Goal: Task Accomplishment & Management: Manage account settings

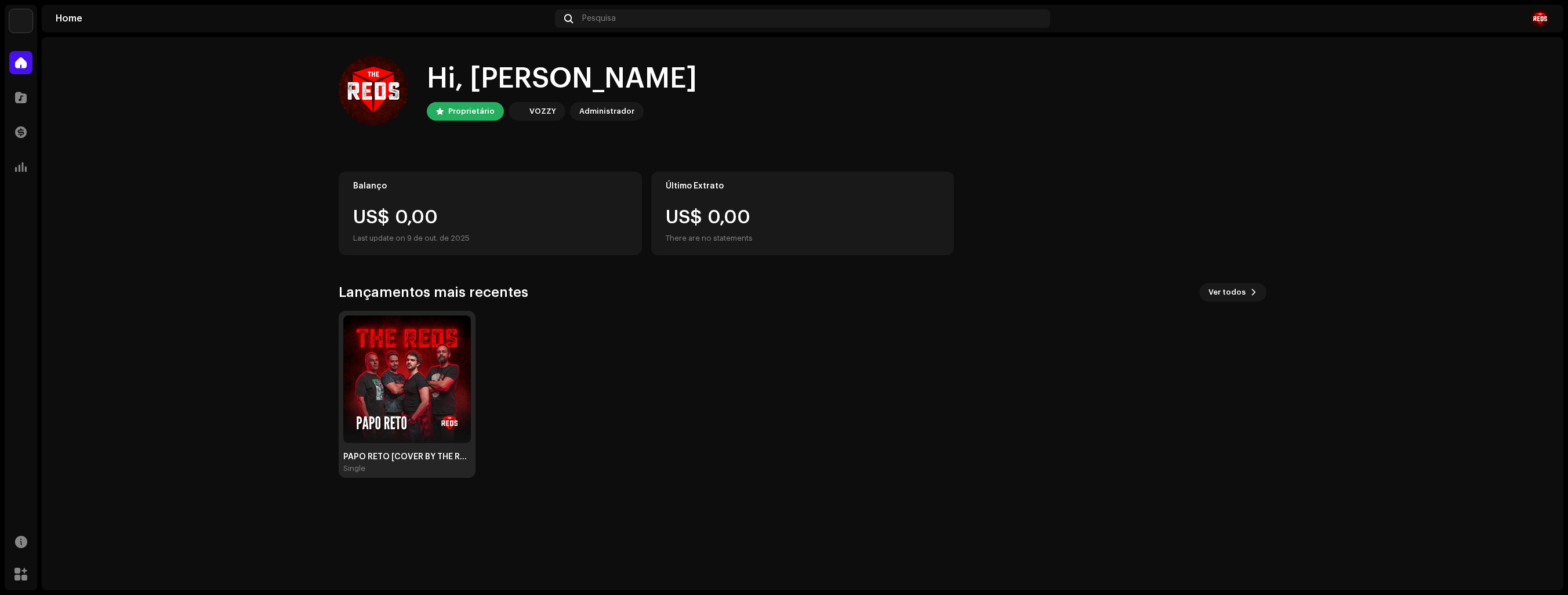
click at [450, 372] on img at bounding box center [406, 379] width 128 height 128
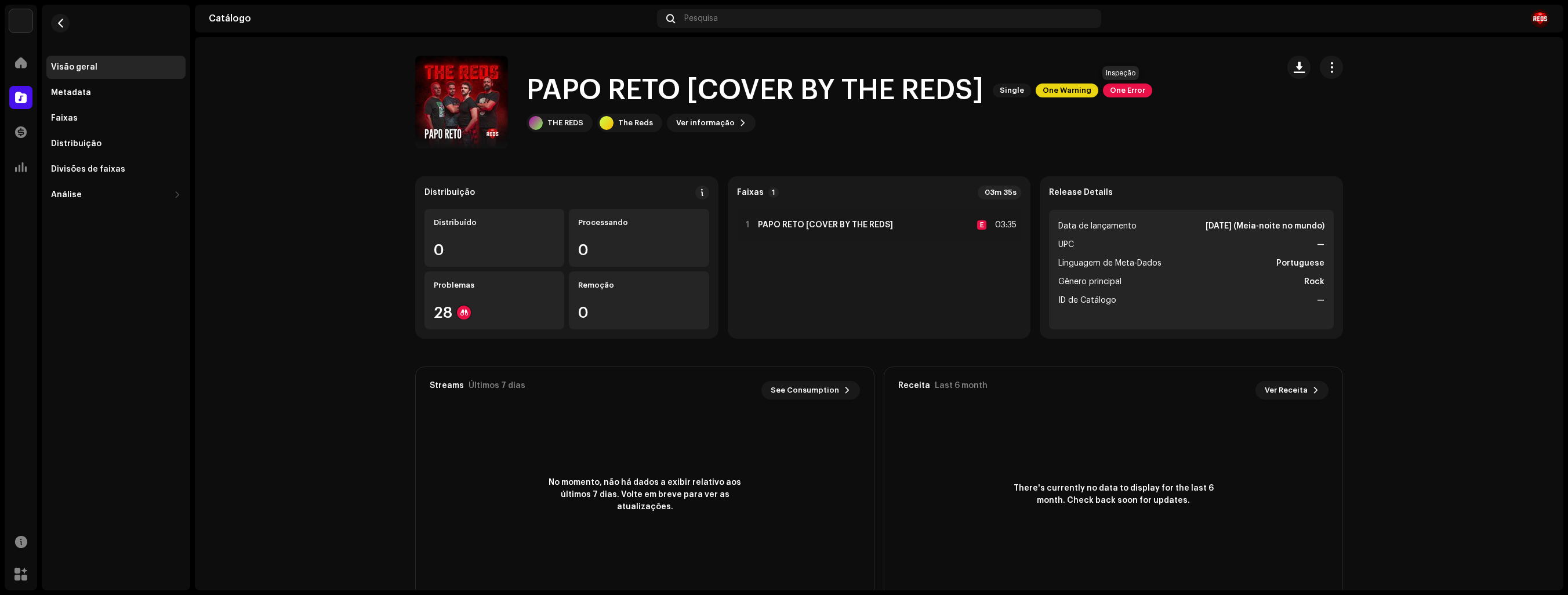
click at [1132, 92] on span "One Error" at bounding box center [1128, 90] width 49 height 14
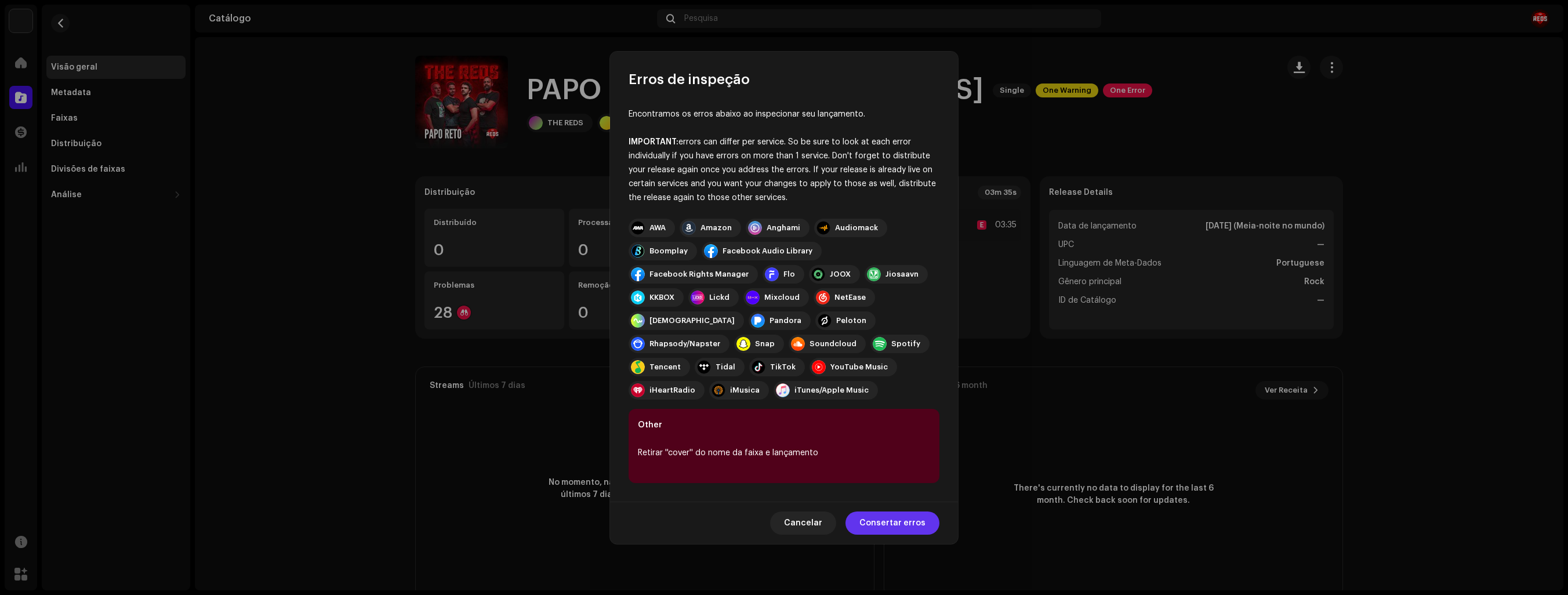
click at [916, 518] on span "Consertar erros" at bounding box center [892, 522] width 66 height 24
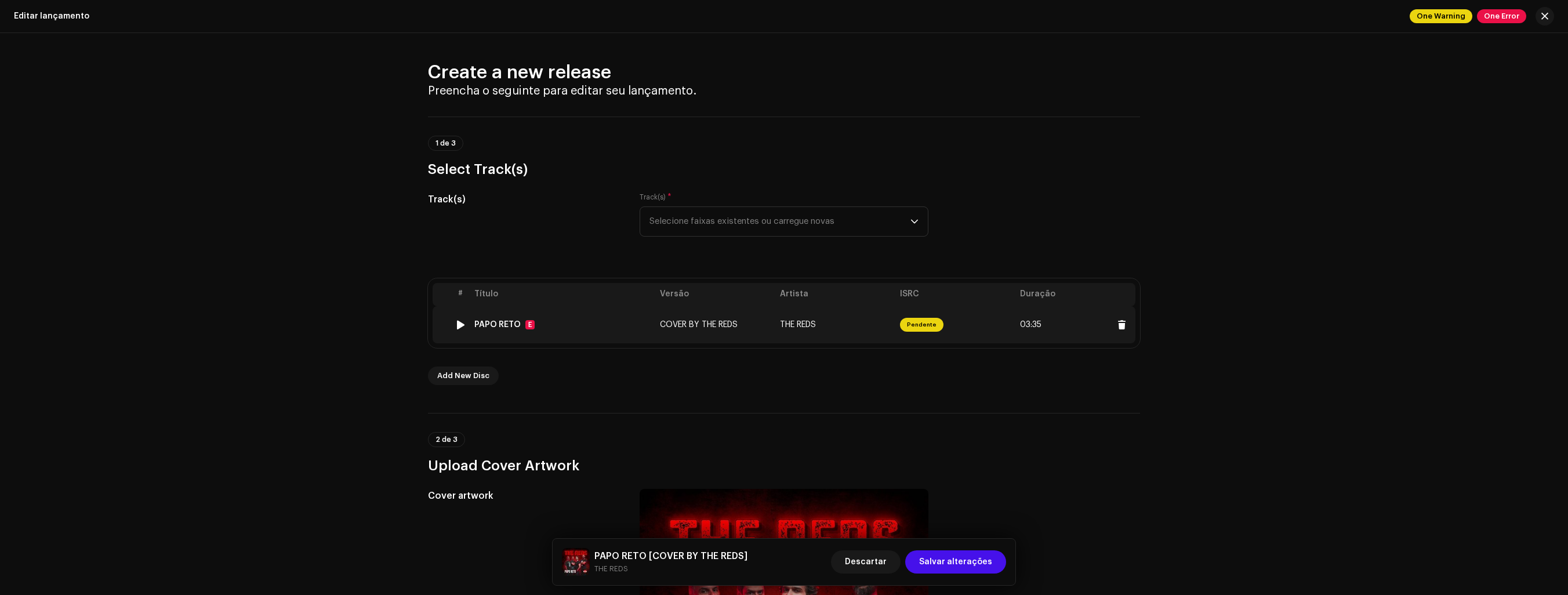
click at [729, 325] on span "COVER BY THE REDS" at bounding box center [698, 324] width 78 height 8
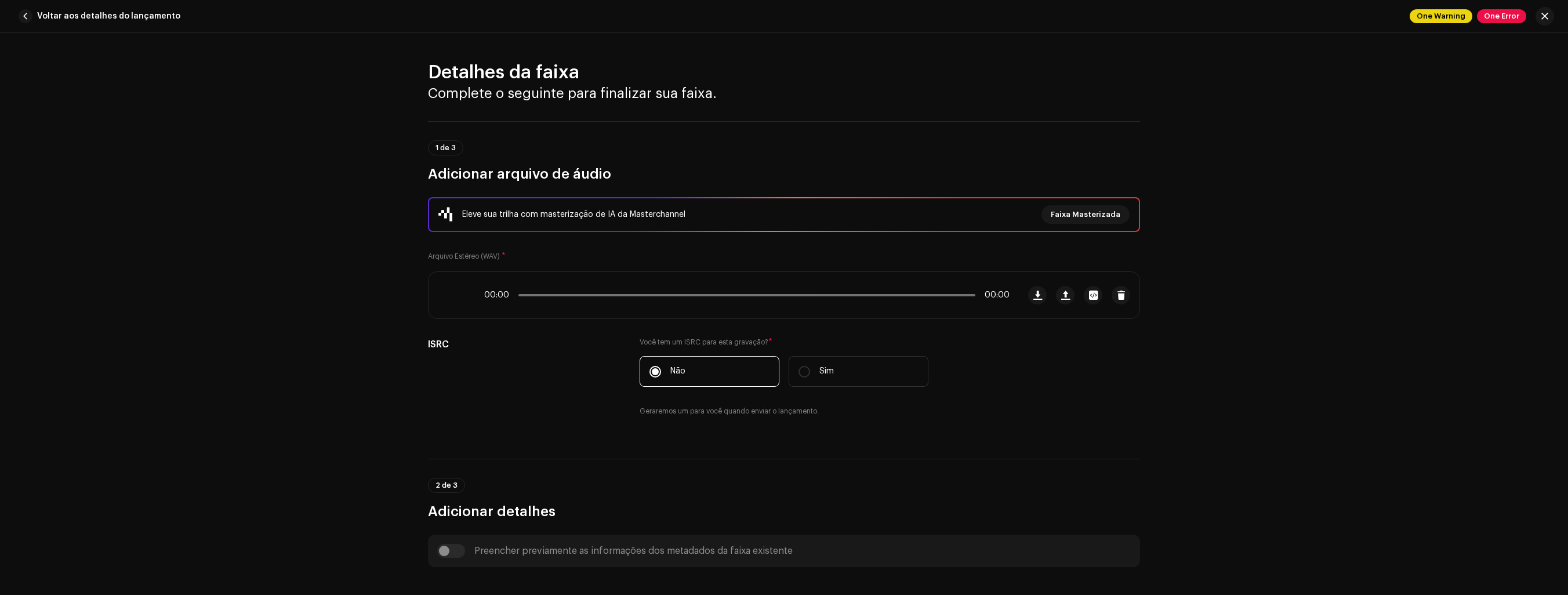
scroll to position [464, 0]
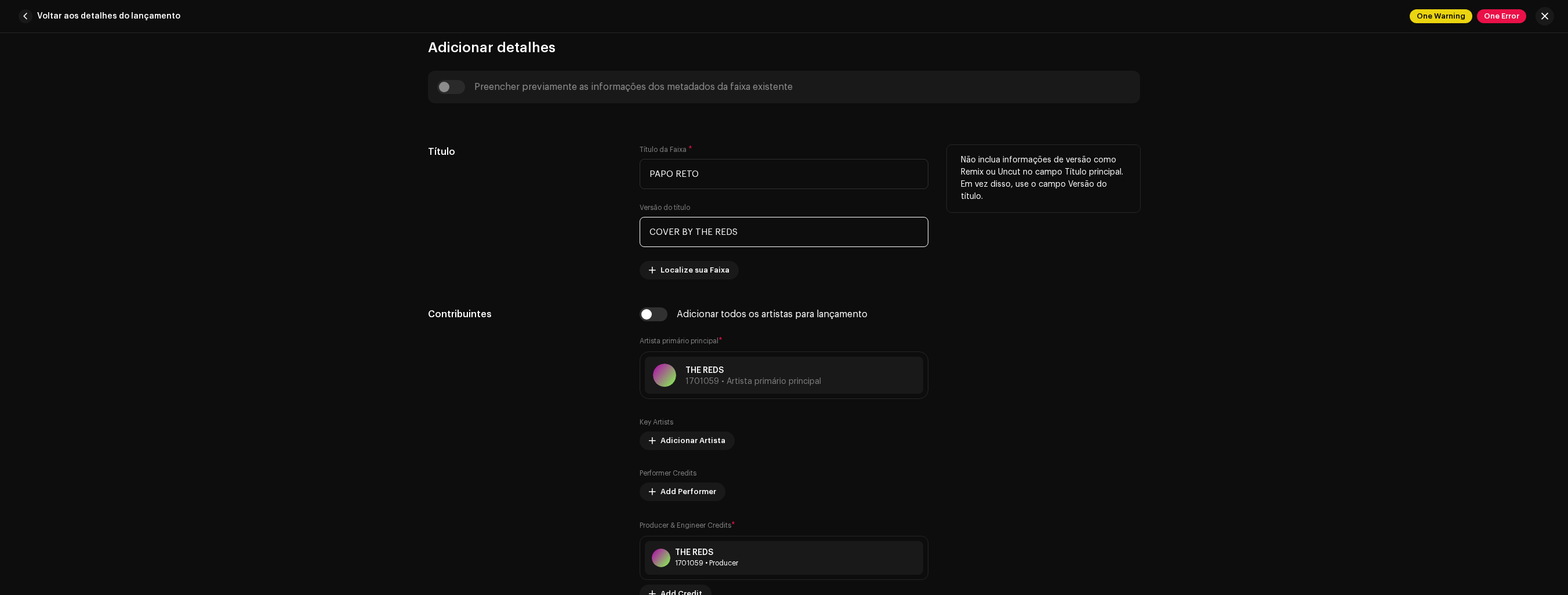
drag, startPoint x: 675, startPoint y: 231, endPoint x: 644, endPoint y: 230, distance: 31.0
click at [644, 230] on input "COVER BY THE REDS" at bounding box center [784, 232] width 289 height 30
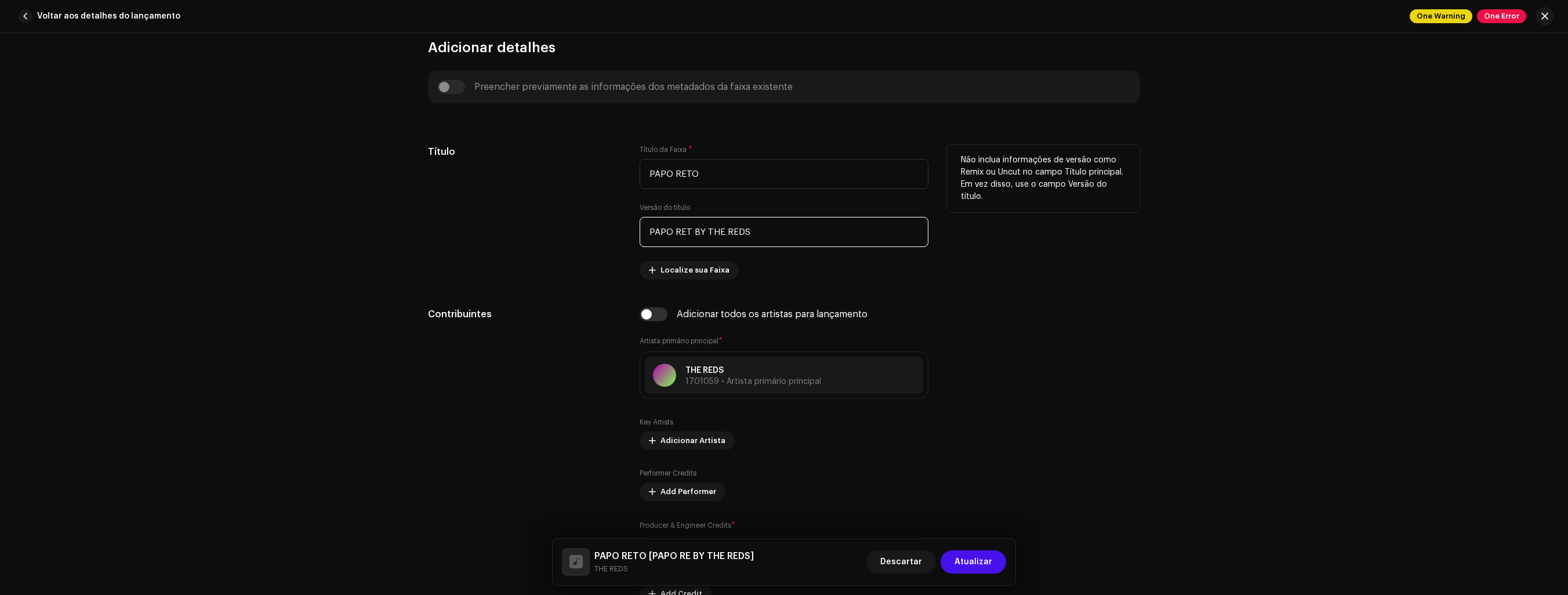
type input "PAPO RETO BY THE REDS"
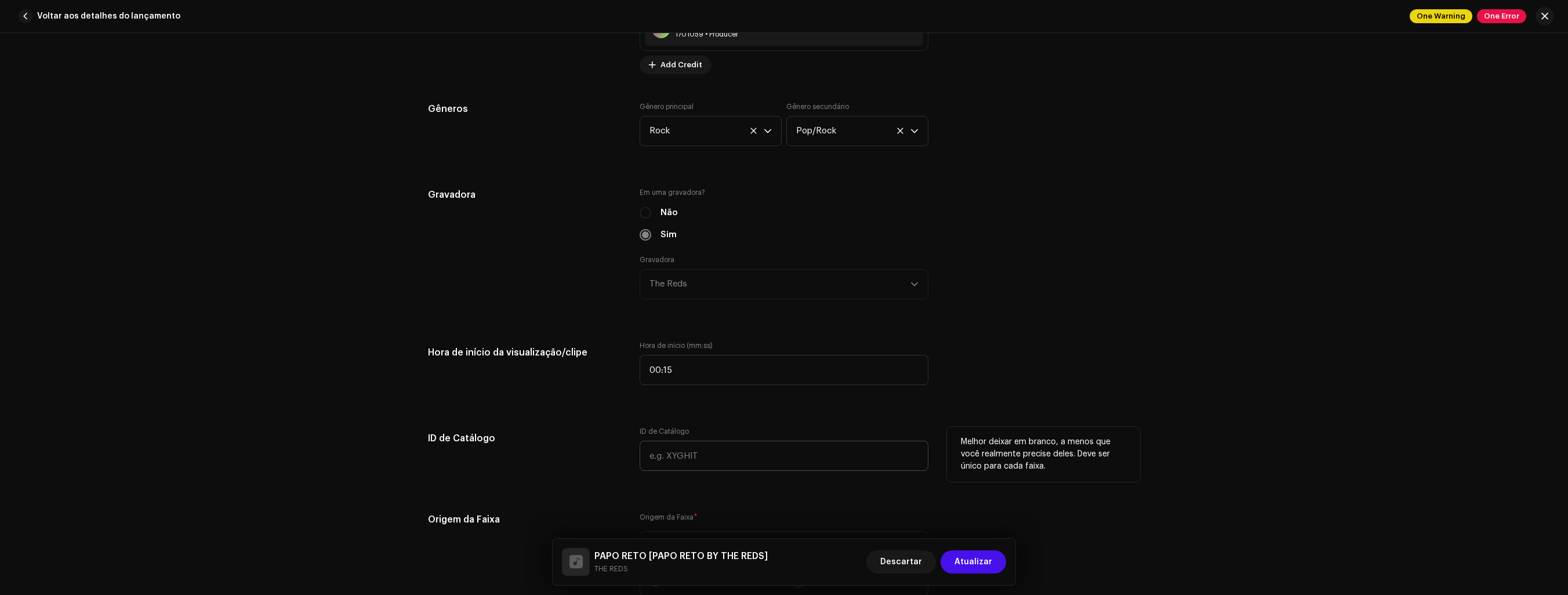
scroll to position [1044, 0]
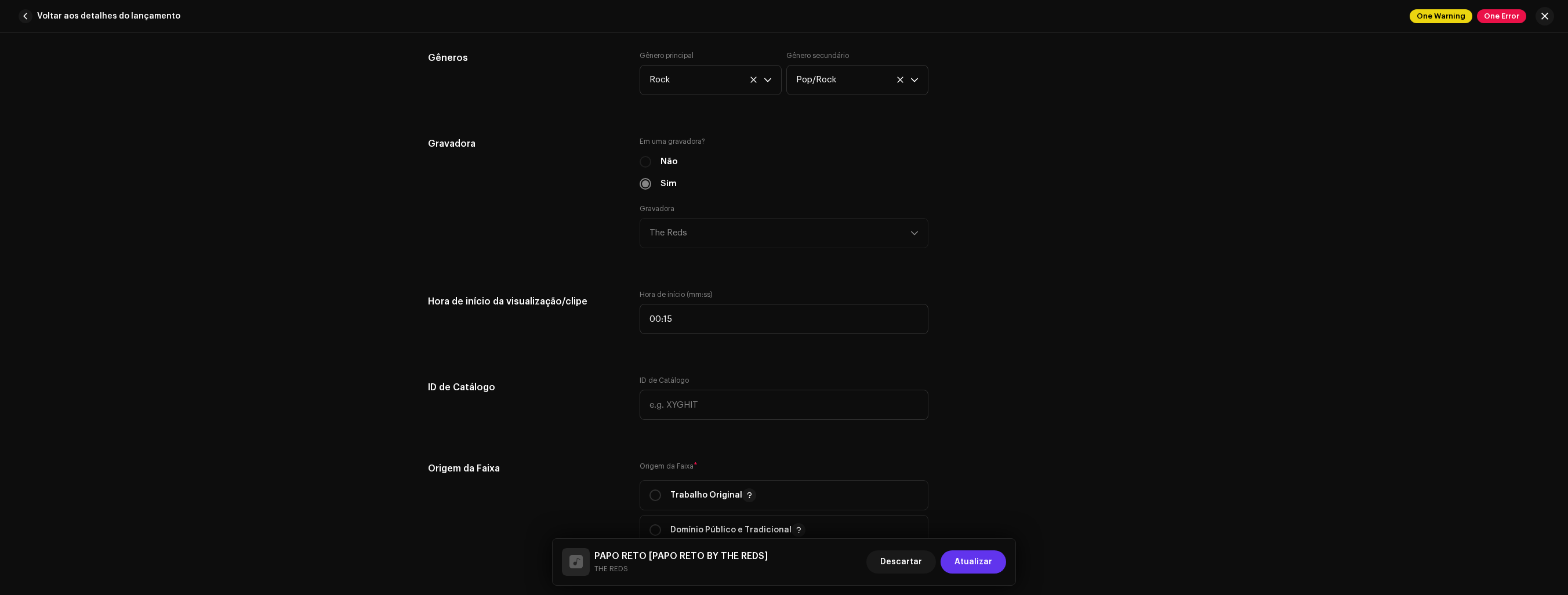
click at [965, 554] on span "Atualizar" at bounding box center [974, 561] width 38 height 24
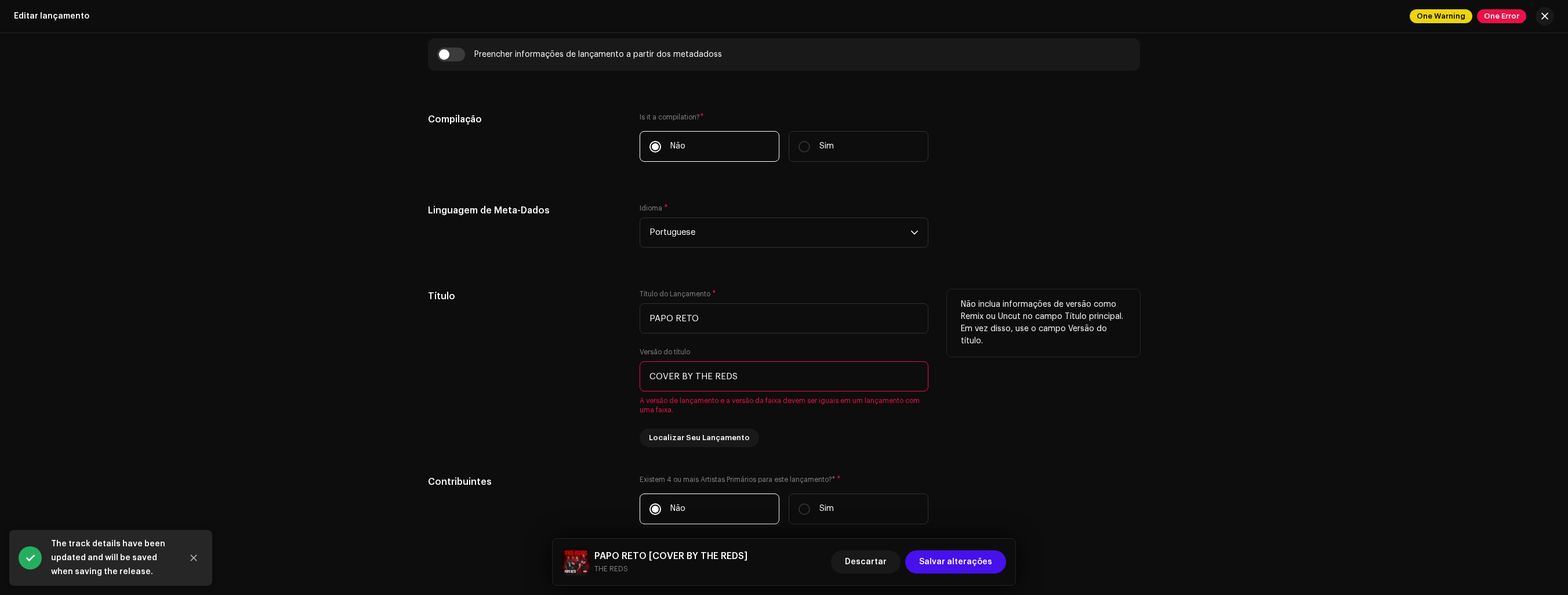
scroll to position [869, 0]
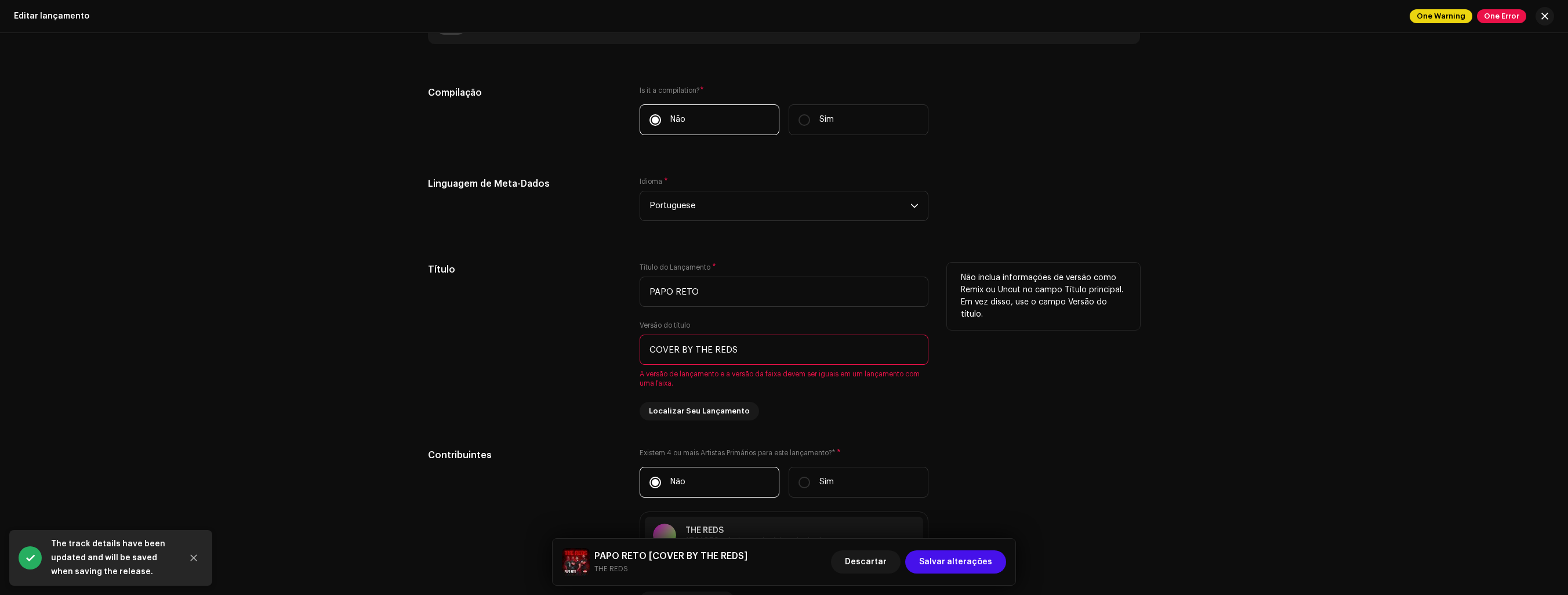
drag, startPoint x: 675, startPoint y: 349, endPoint x: 636, endPoint y: 348, distance: 39.0
click at [636, 348] on div "Título Título do Lançamento * PAPO RETO Versão do título COVER BY THE REDS A ve…" at bounding box center [784, 341] width 713 height 158
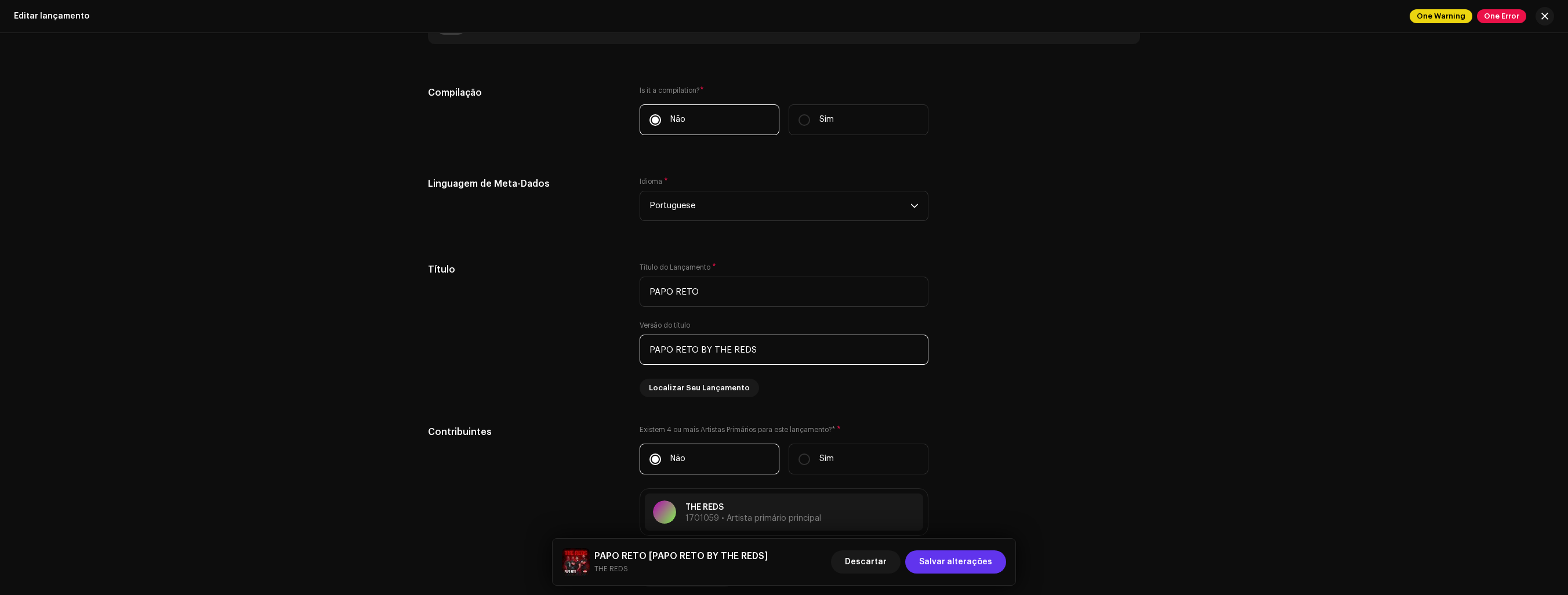
type input "PAPO RETO BY THE REDS"
click at [955, 562] on span "Salvar alterações" at bounding box center [956, 561] width 73 height 24
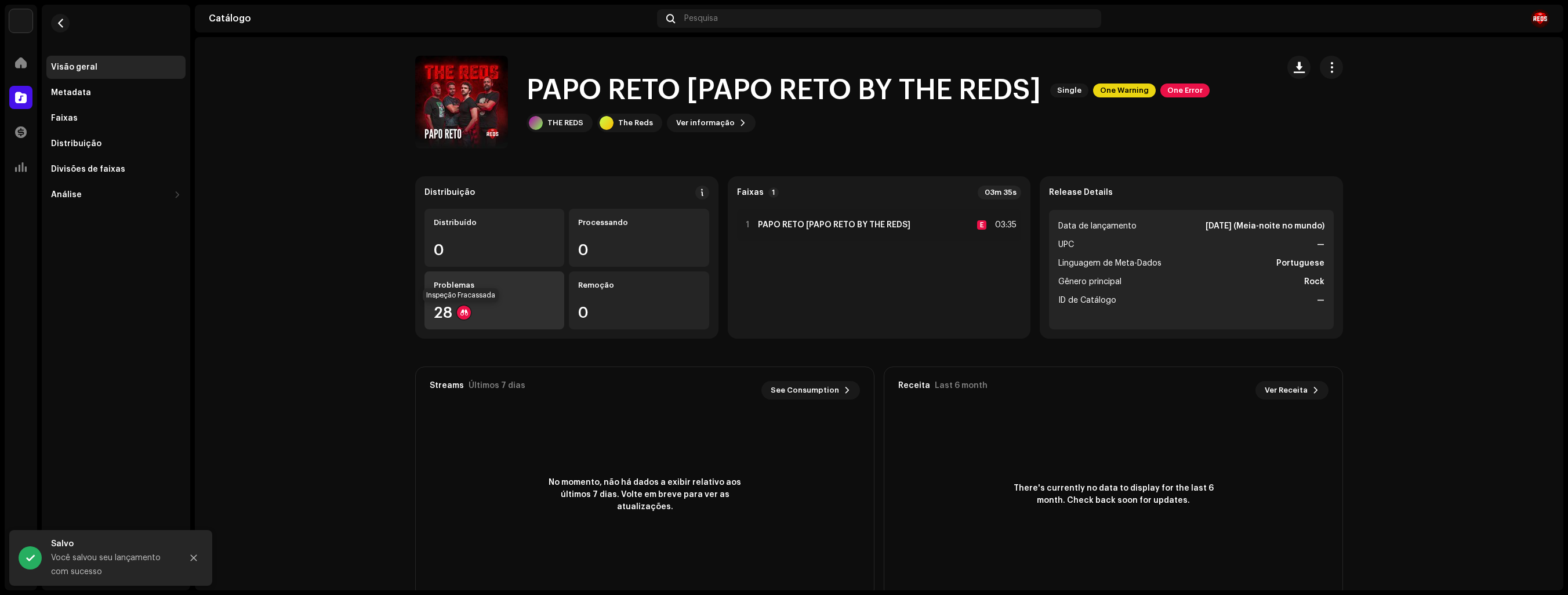
click at [459, 310] on div at bounding box center [464, 312] width 14 height 14
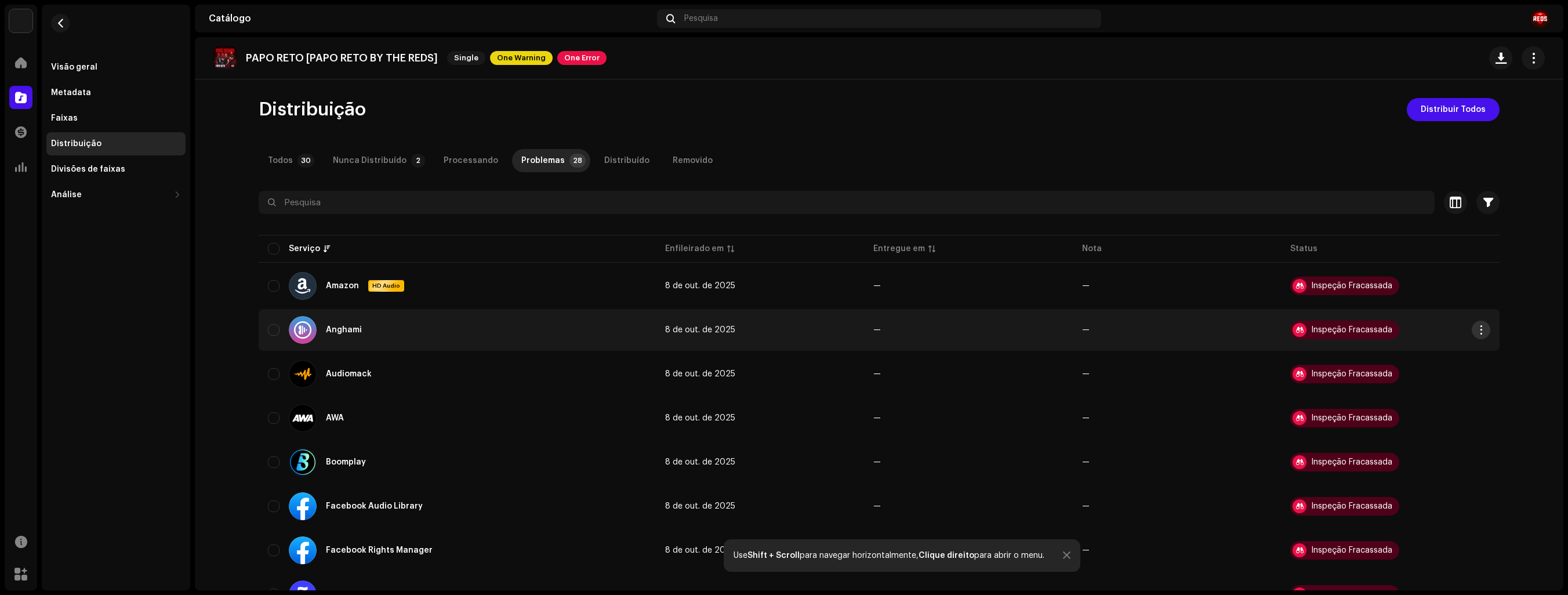
click at [1472, 331] on button "button" at bounding box center [1481, 330] width 19 height 19
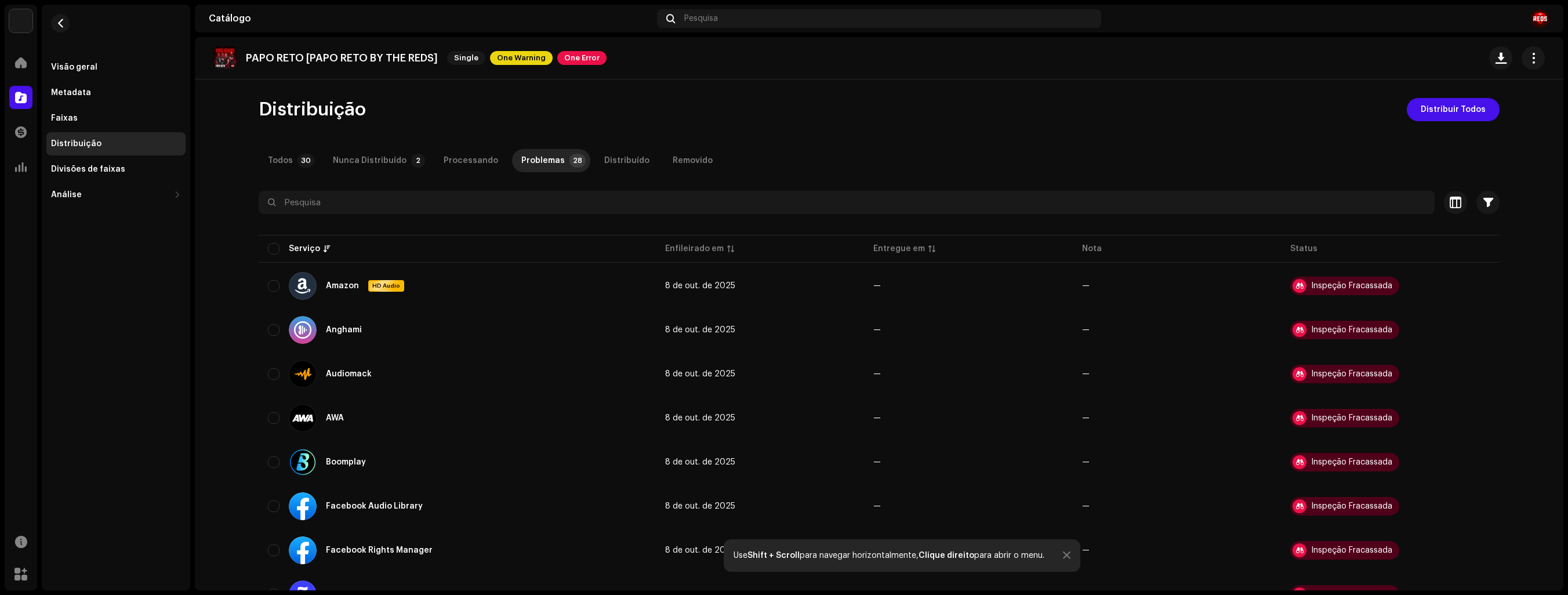
click at [577, 66] on div "PAPO RETO [PAPO RETO BY THE REDS] Single One Warning One Error" at bounding box center [410, 58] width 393 height 24
click at [596, 59] on span "One Error" at bounding box center [582, 58] width 49 height 14
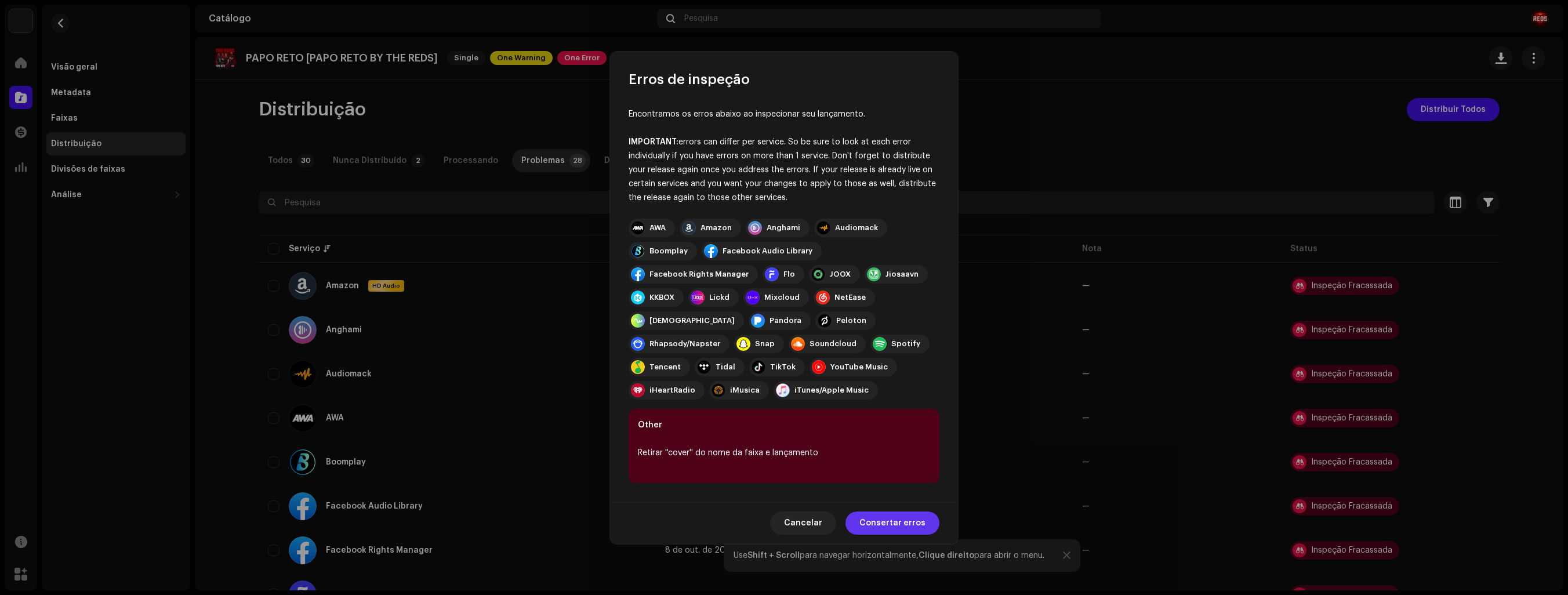
click at [899, 525] on span "Consertar erros" at bounding box center [892, 522] width 66 height 24
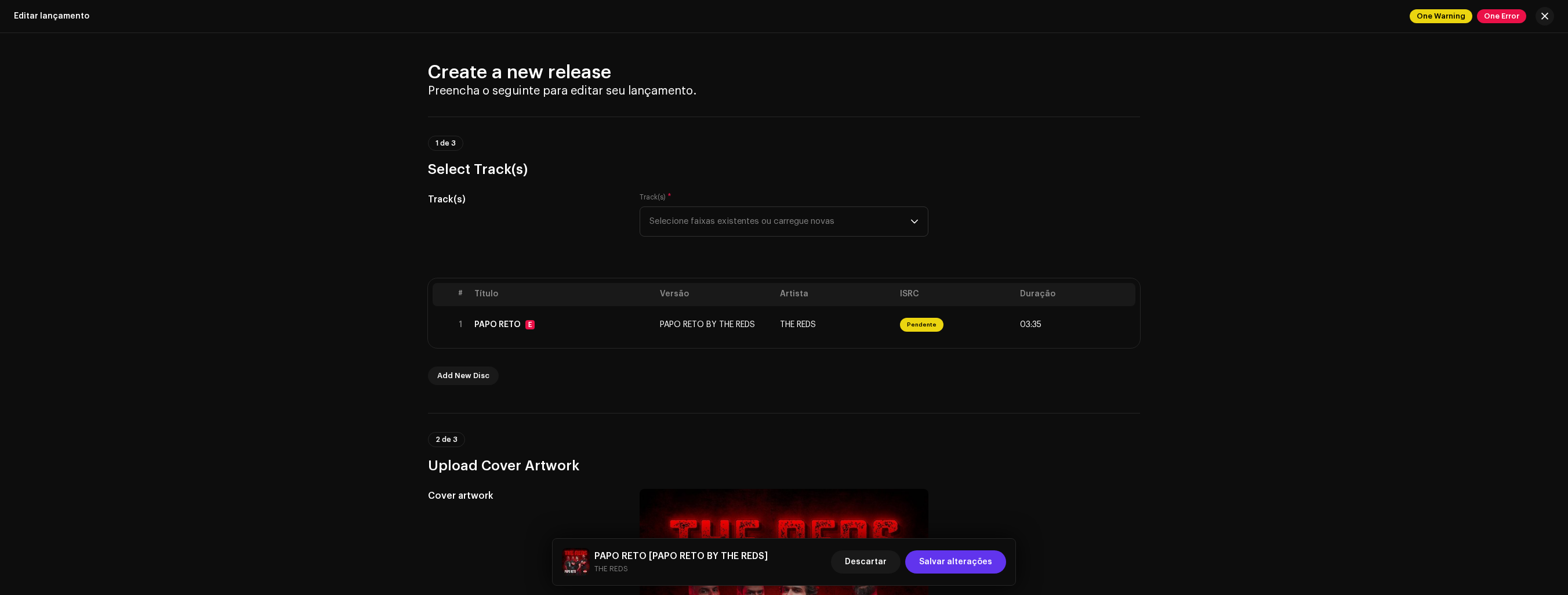
click at [945, 571] on span "Salvar alterações" at bounding box center [956, 561] width 73 height 24
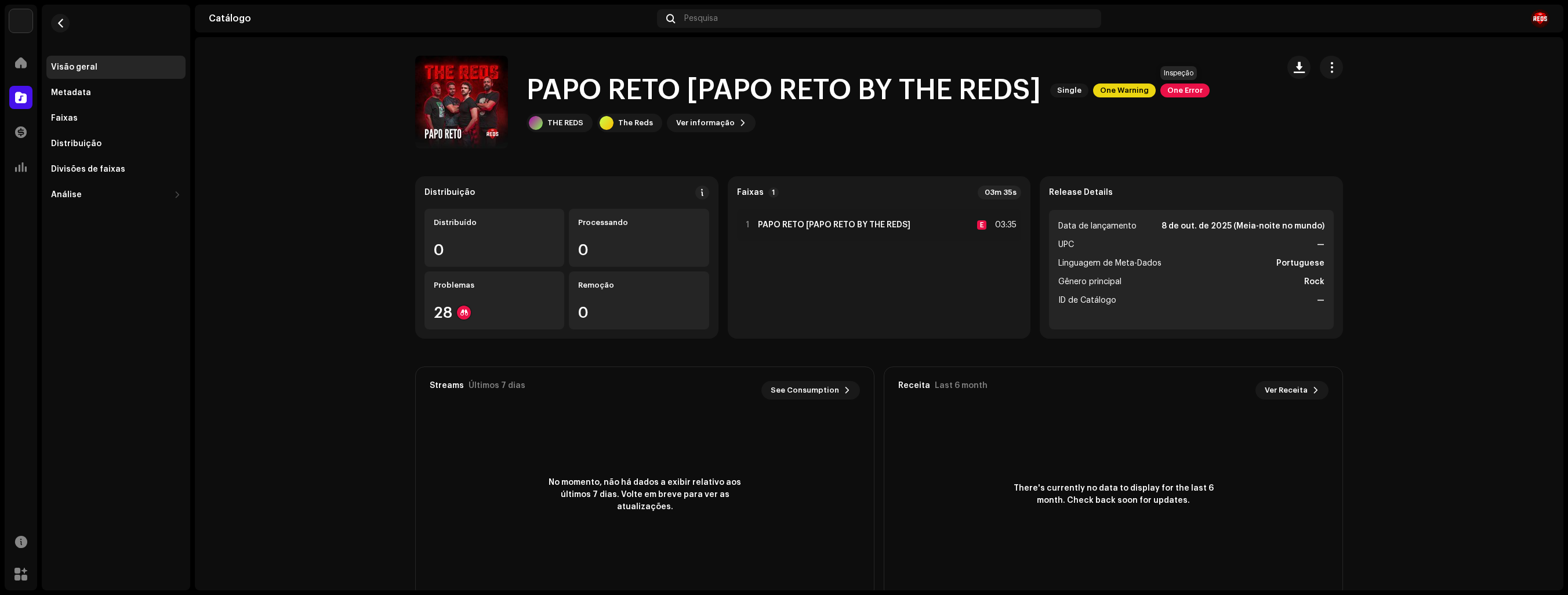
click at [1173, 93] on span "One Error" at bounding box center [1185, 90] width 49 height 14
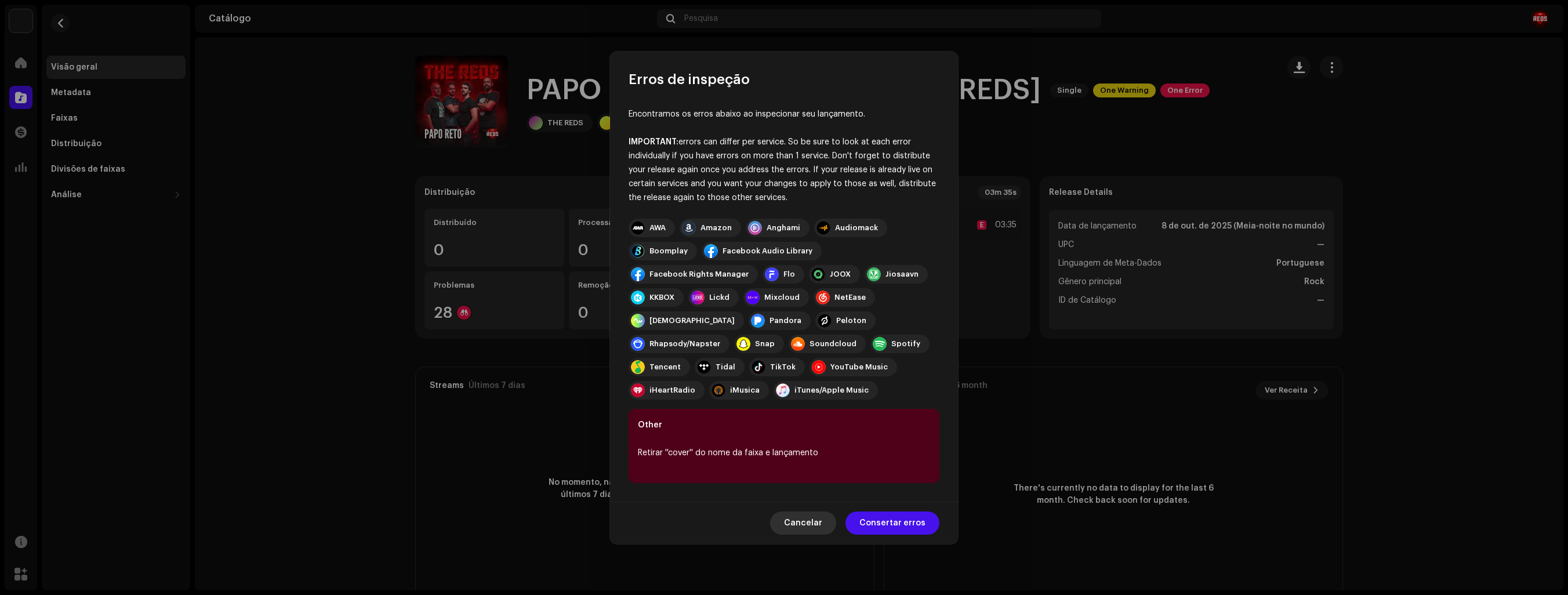
click at [808, 529] on span "Cancelar" at bounding box center [803, 522] width 39 height 24
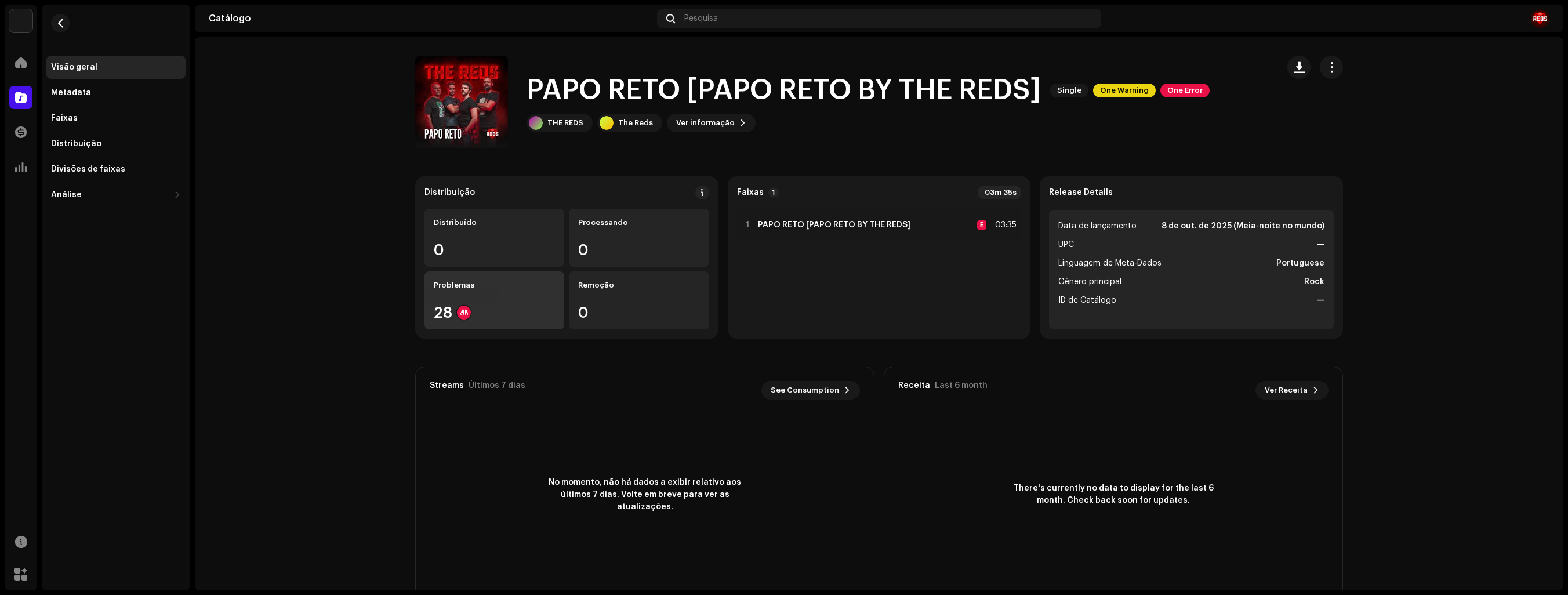
click at [460, 314] on div at bounding box center [464, 312] width 14 height 14
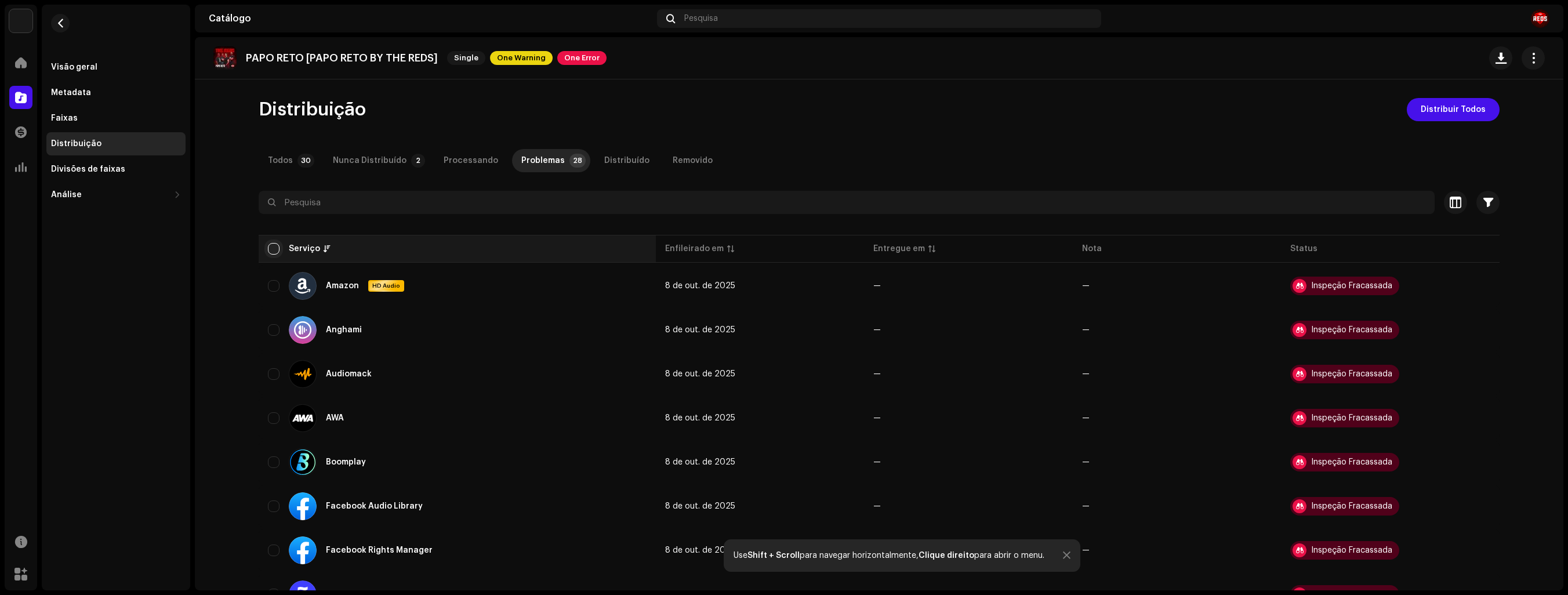
click at [272, 245] on input "checkbox" at bounding box center [274, 248] width 11 height 11
checkbox input "true"
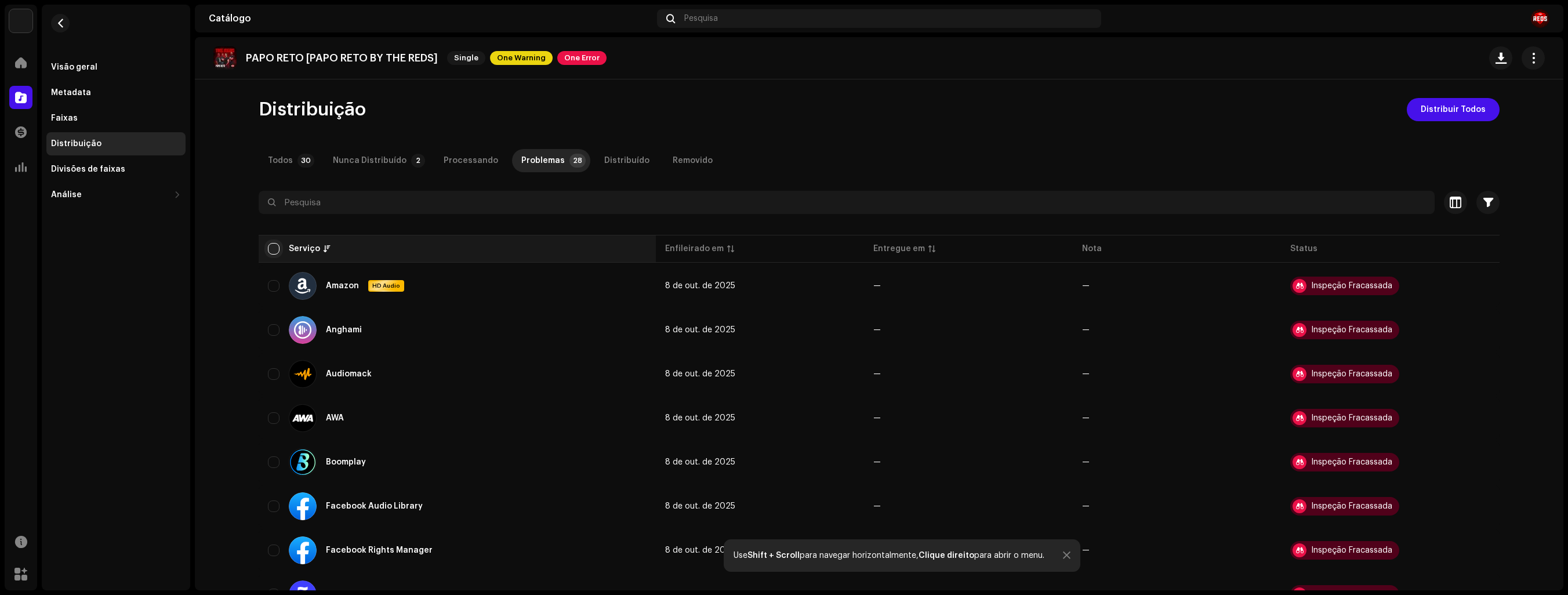
checkbox input "true"
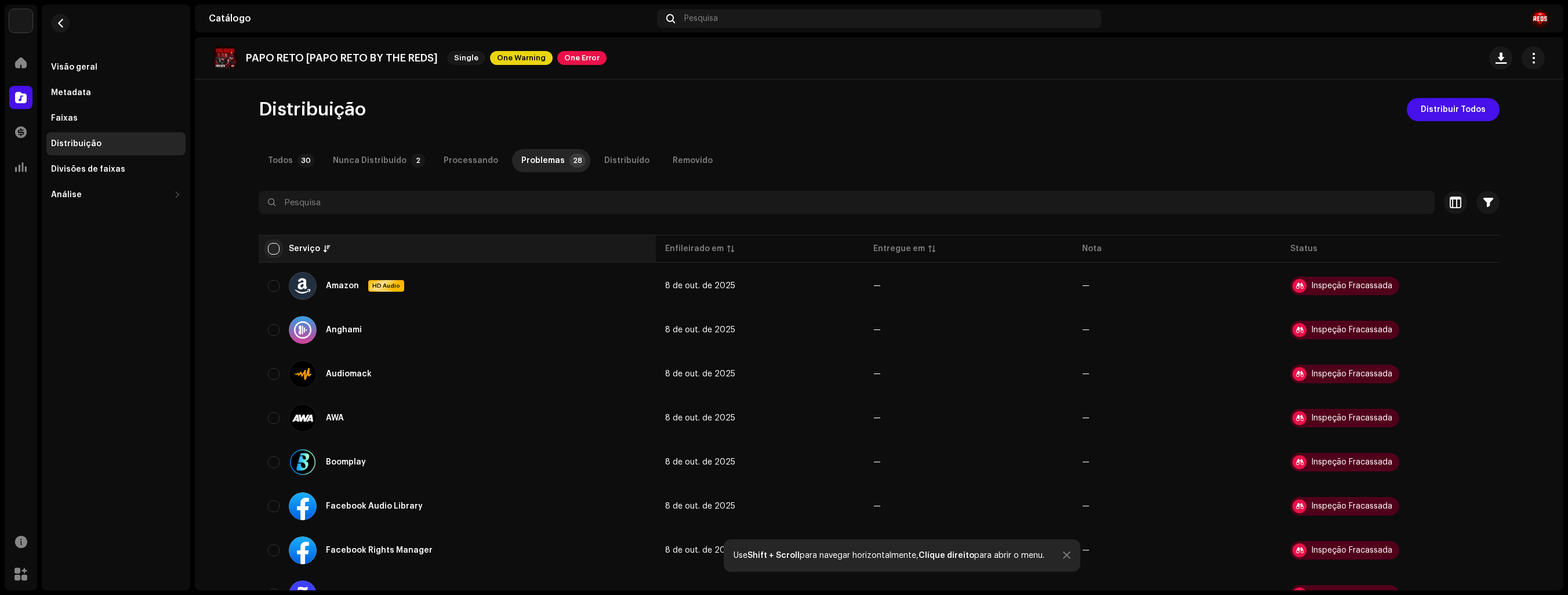
checkbox input "true"
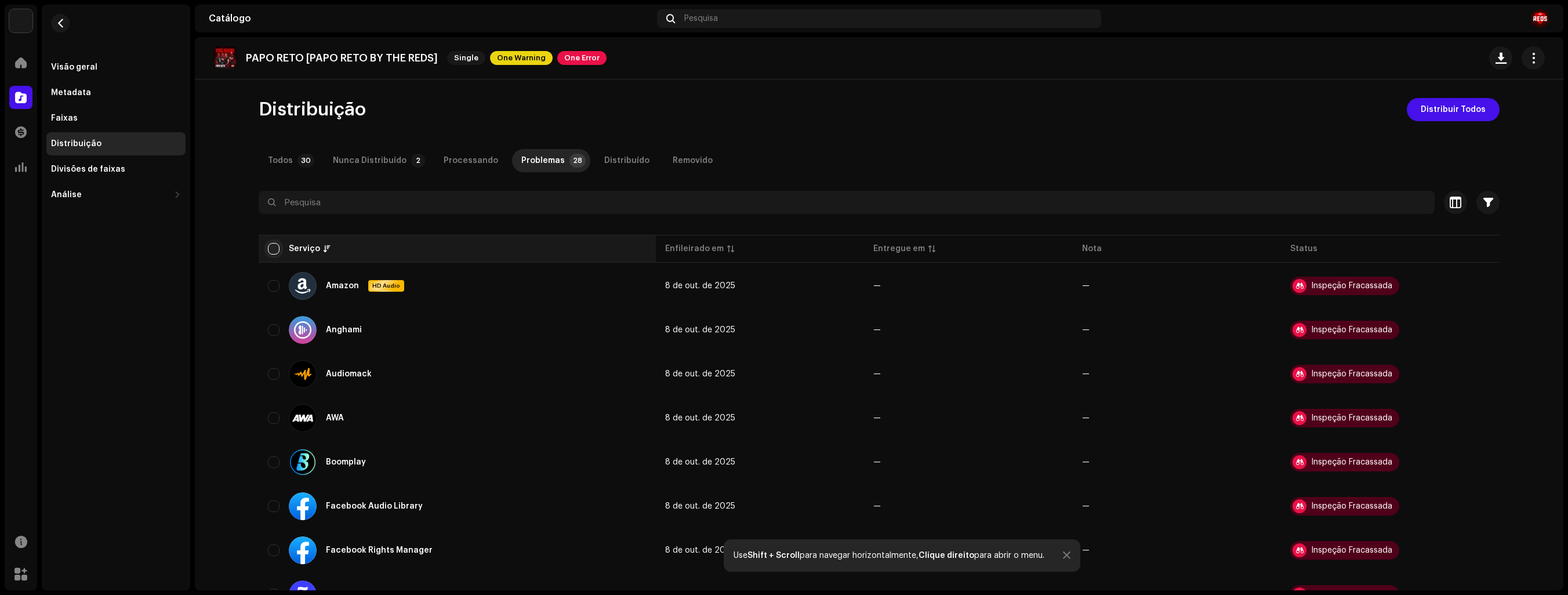
checkbox input "true"
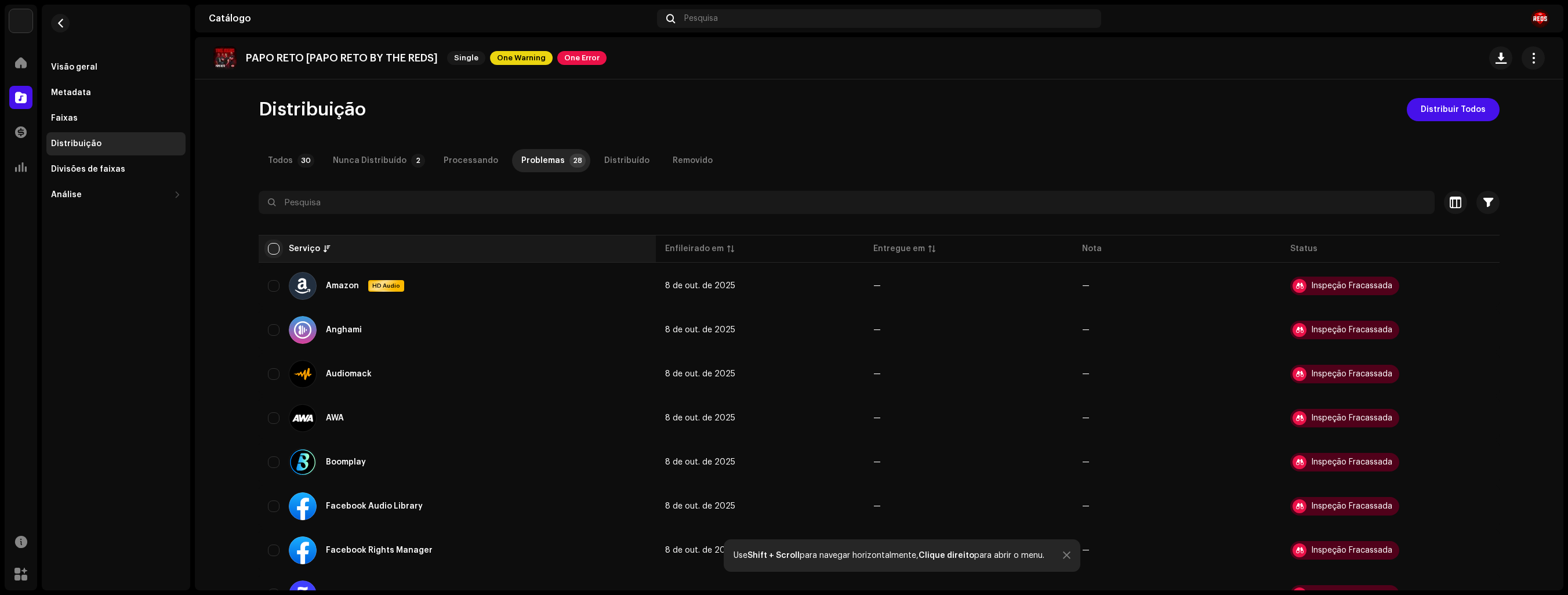
checkbox input "true"
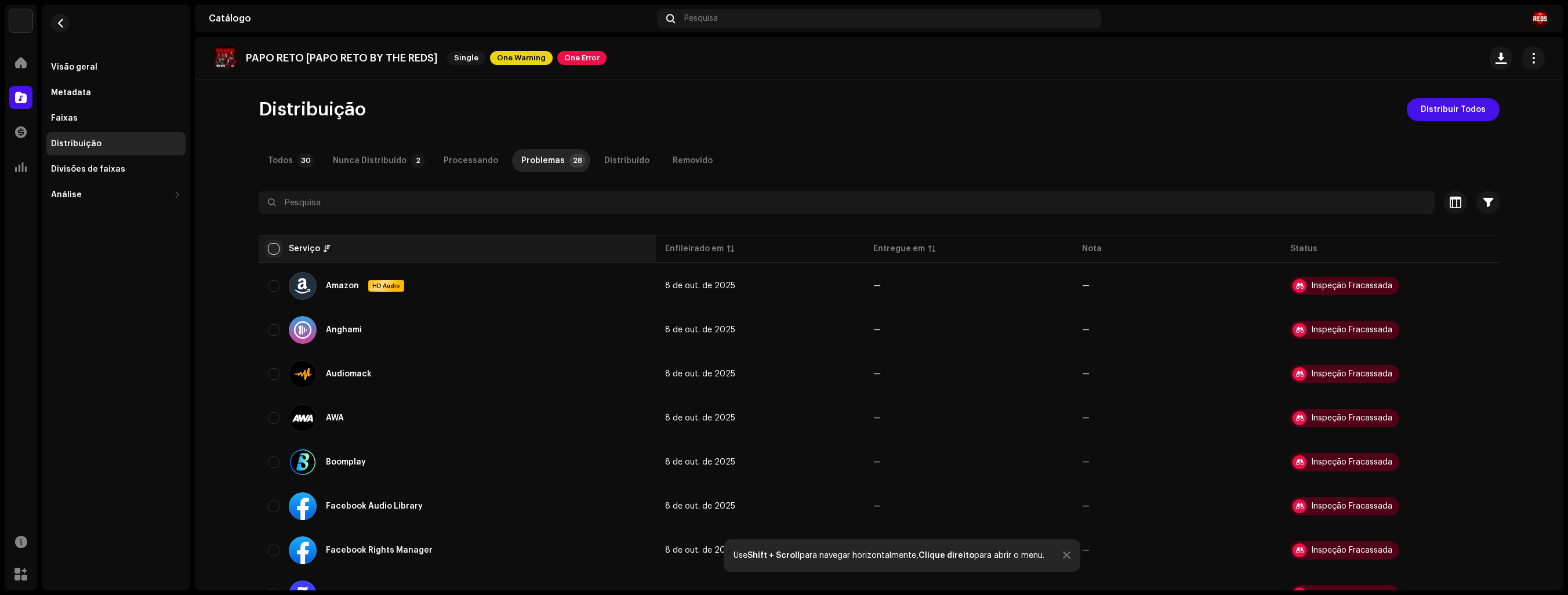
checkbox input "true"
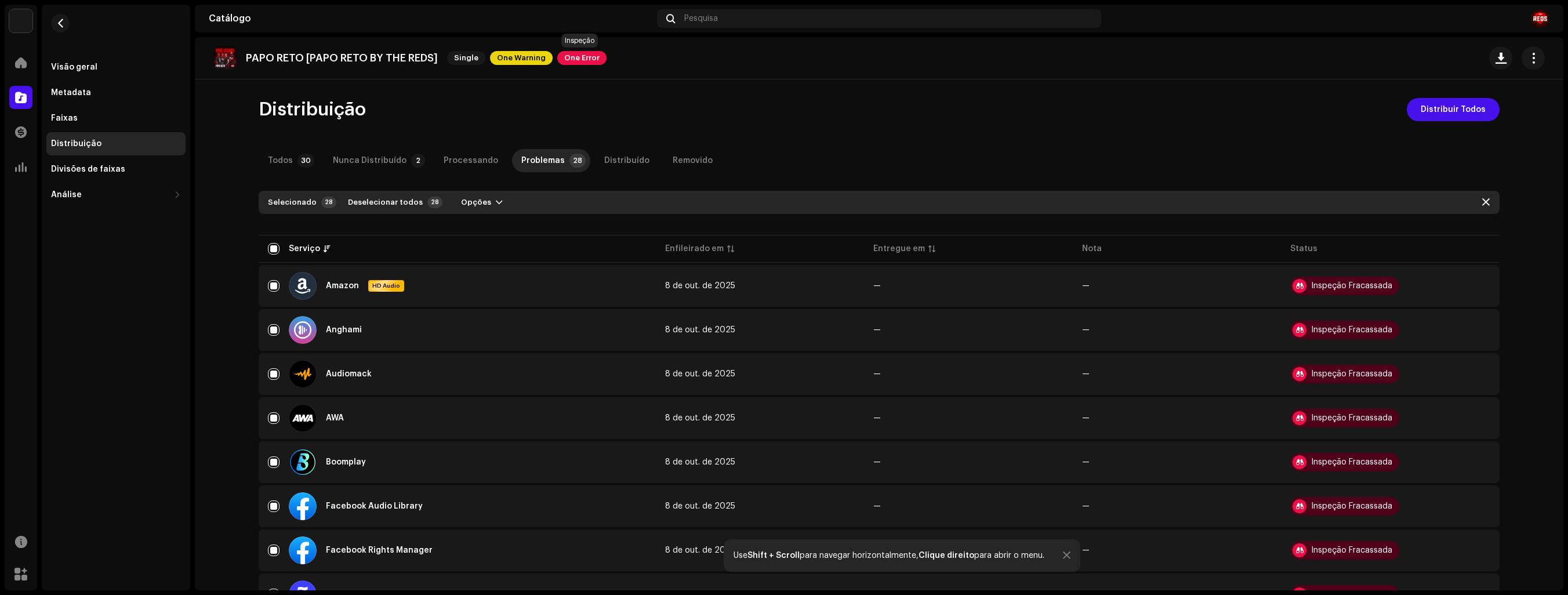
click at [577, 61] on span "One Error" at bounding box center [582, 58] width 49 height 14
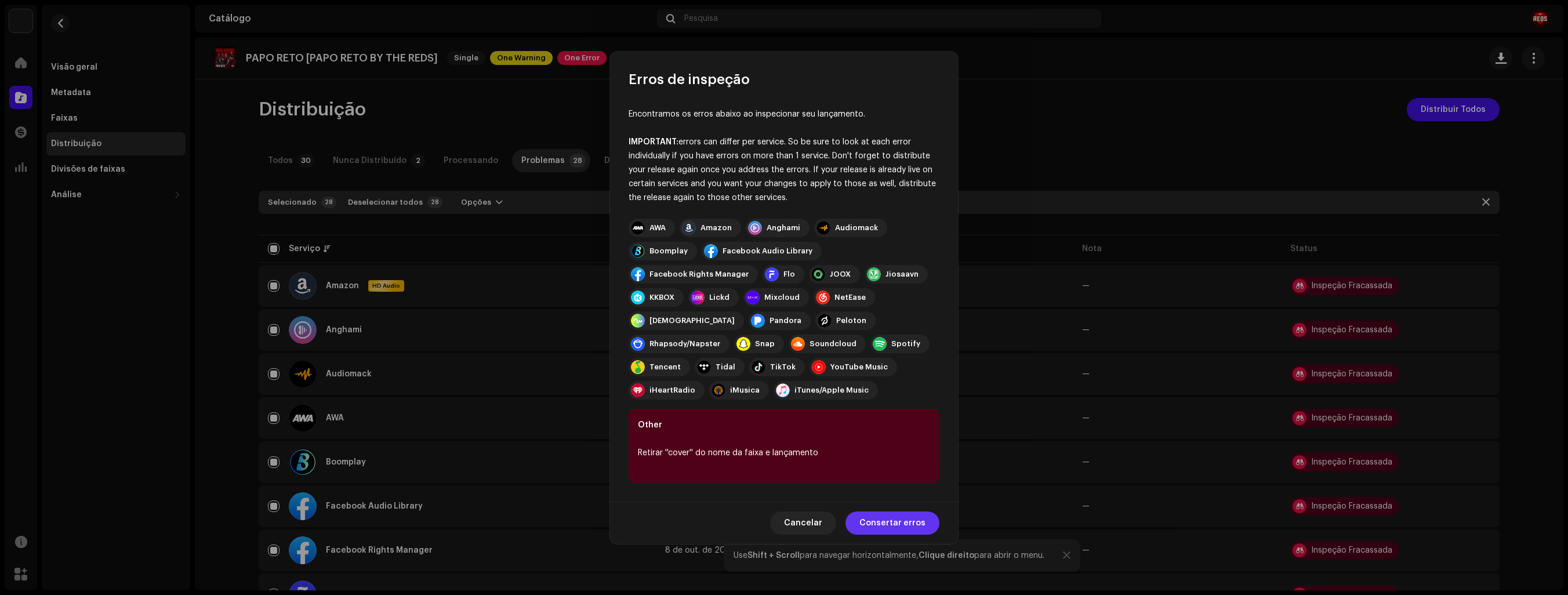
click at [897, 519] on span "Consertar erros" at bounding box center [892, 522] width 66 height 24
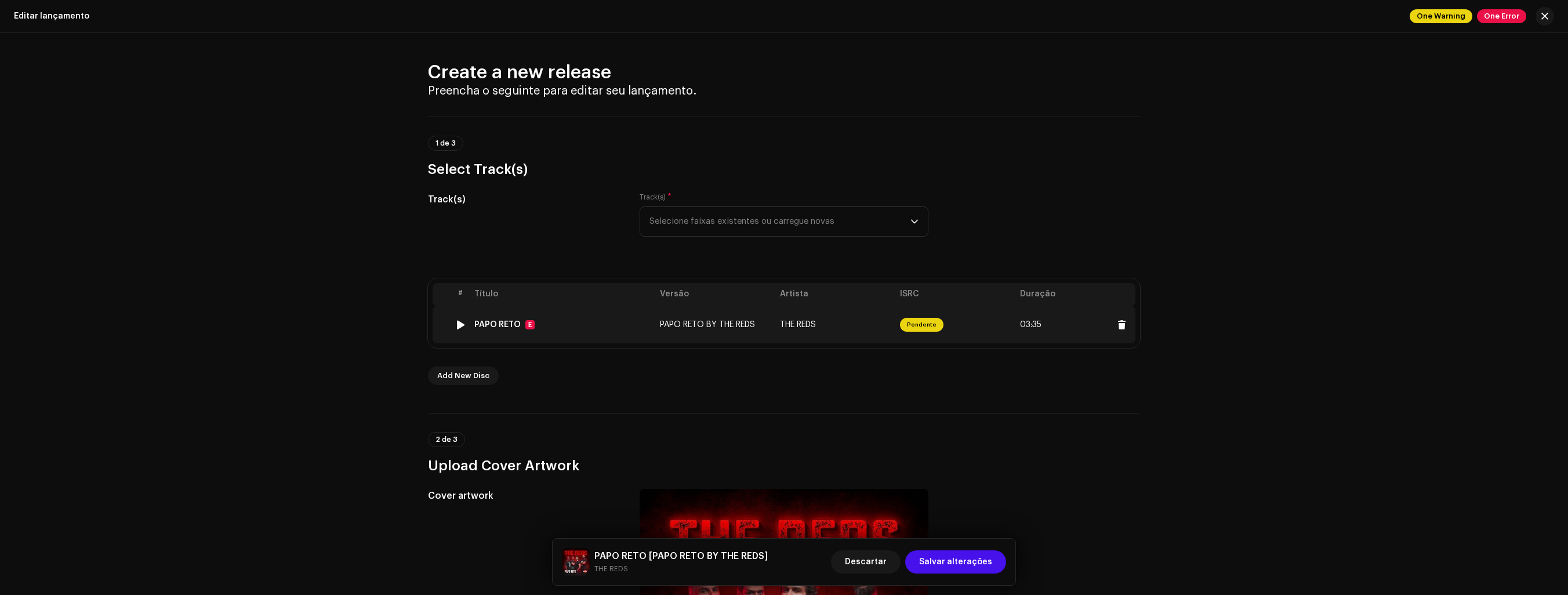
click at [716, 322] on span "PAPO RETO BY THE REDS" at bounding box center [707, 324] width 95 height 8
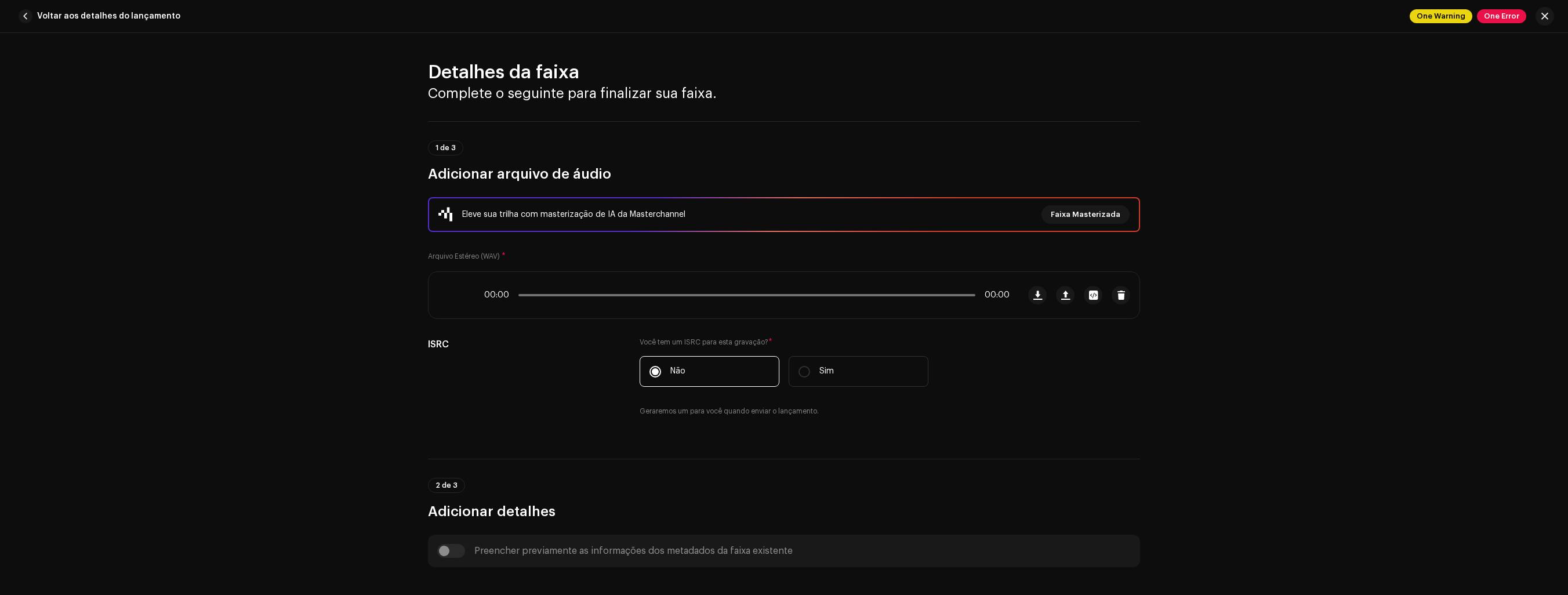
scroll to position [464, 0]
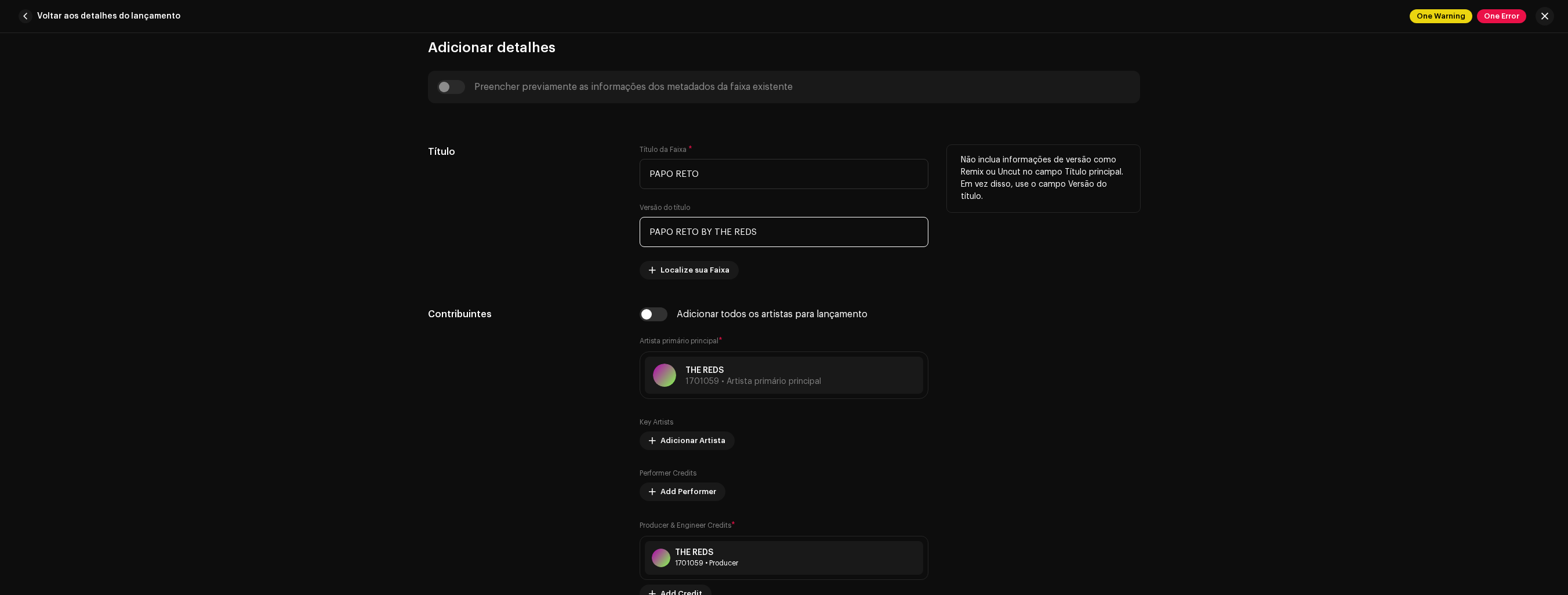
drag, startPoint x: 694, startPoint y: 233, endPoint x: 638, endPoint y: 231, distance: 56.0
click at [640, 231] on input "PAPO RETO BY THE REDS" at bounding box center [784, 232] width 289 height 30
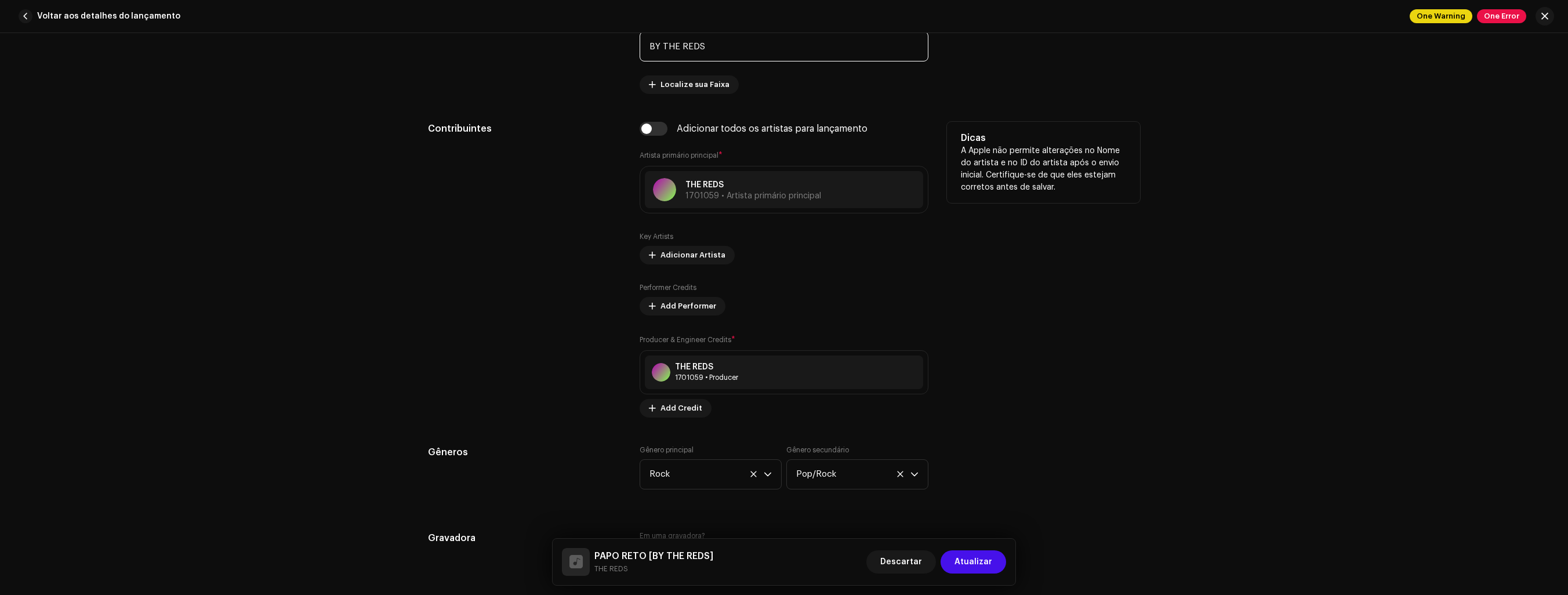
scroll to position [811, 0]
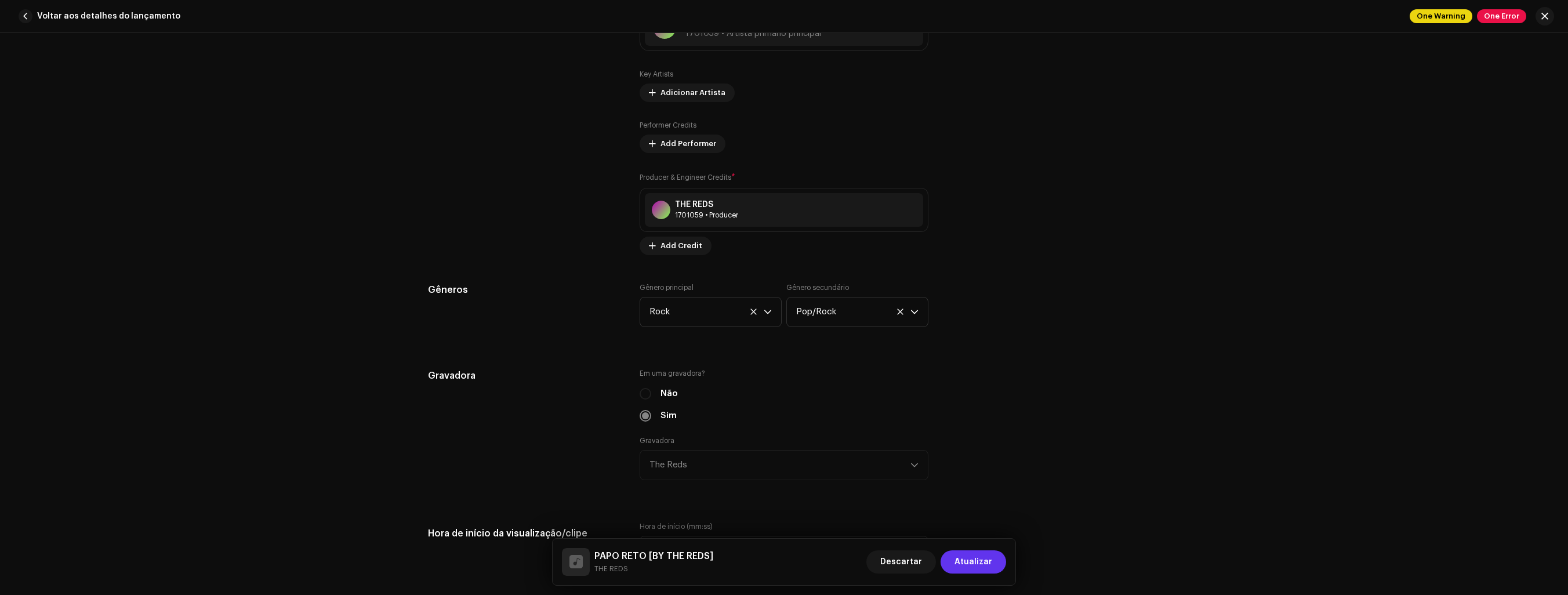
type input "BY THE REDS"
click at [972, 561] on span "Atualizar" at bounding box center [974, 561] width 38 height 24
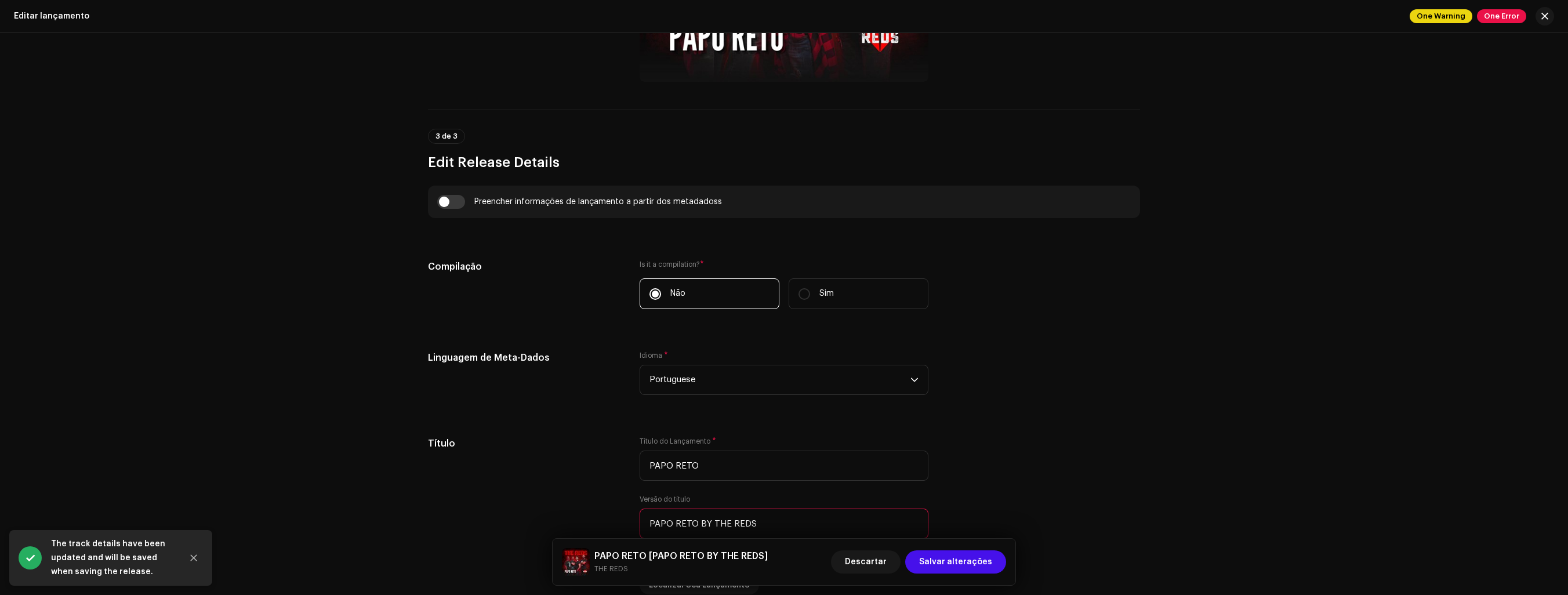
scroll to position [985, 0]
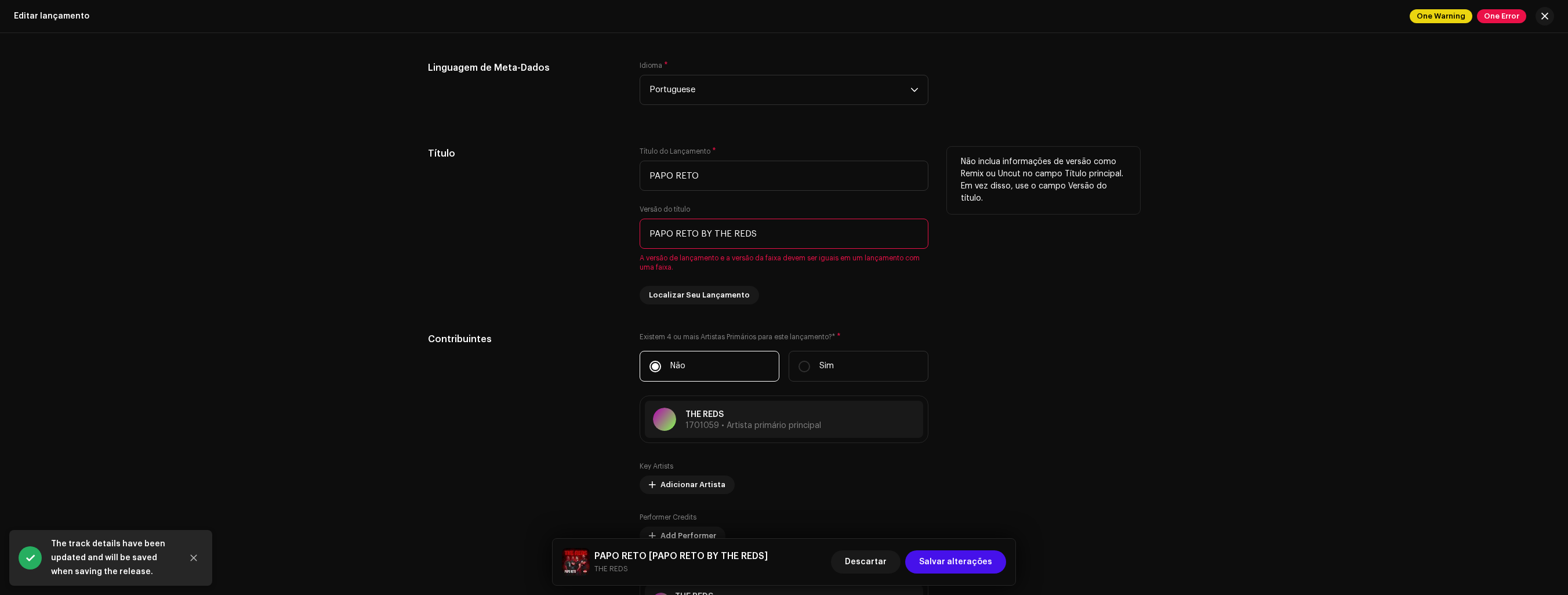
drag, startPoint x: 697, startPoint y: 233, endPoint x: 636, endPoint y: 229, distance: 61.1
click at [636, 229] on div "Título Título do Lançamento * PAPO RETO Versão do título PAPO RETO BY THE REDS …" at bounding box center [784, 225] width 713 height 158
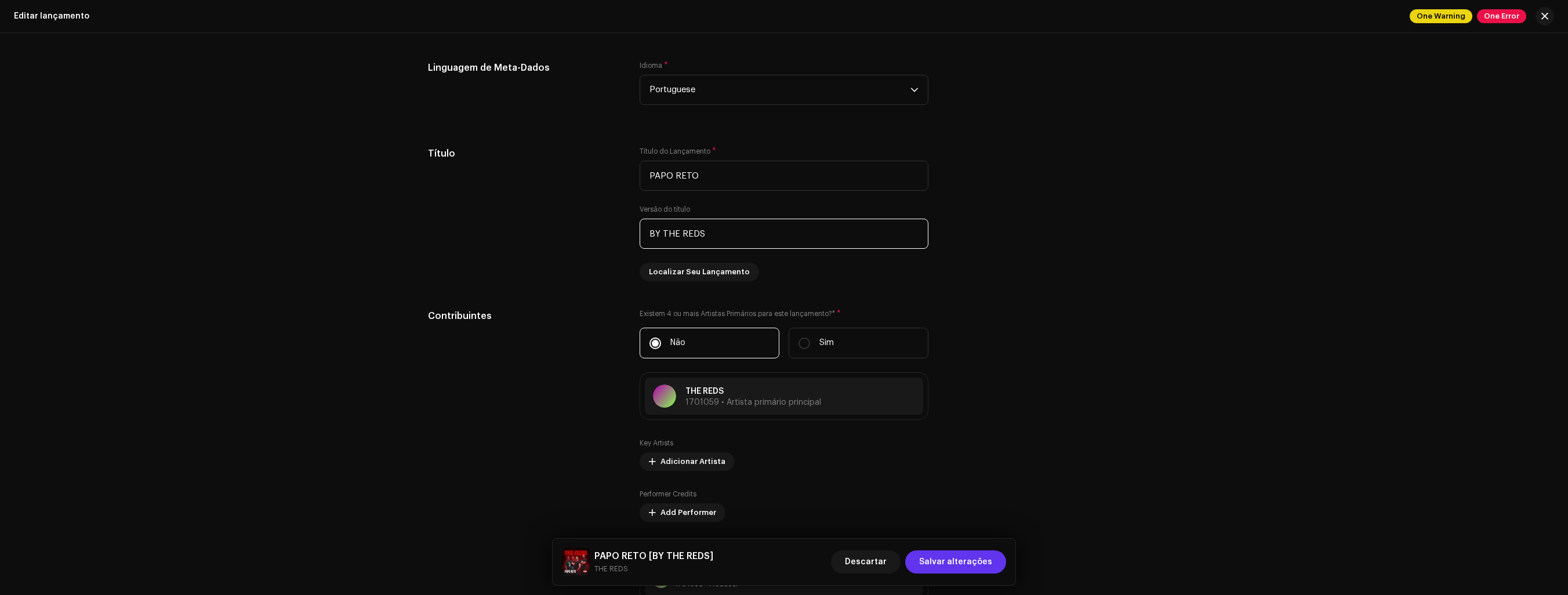
type input "BY THE REDS"
click at [968, 558] on span "Salvar alterações" at bounding box center [956, 561] width 73 height 24
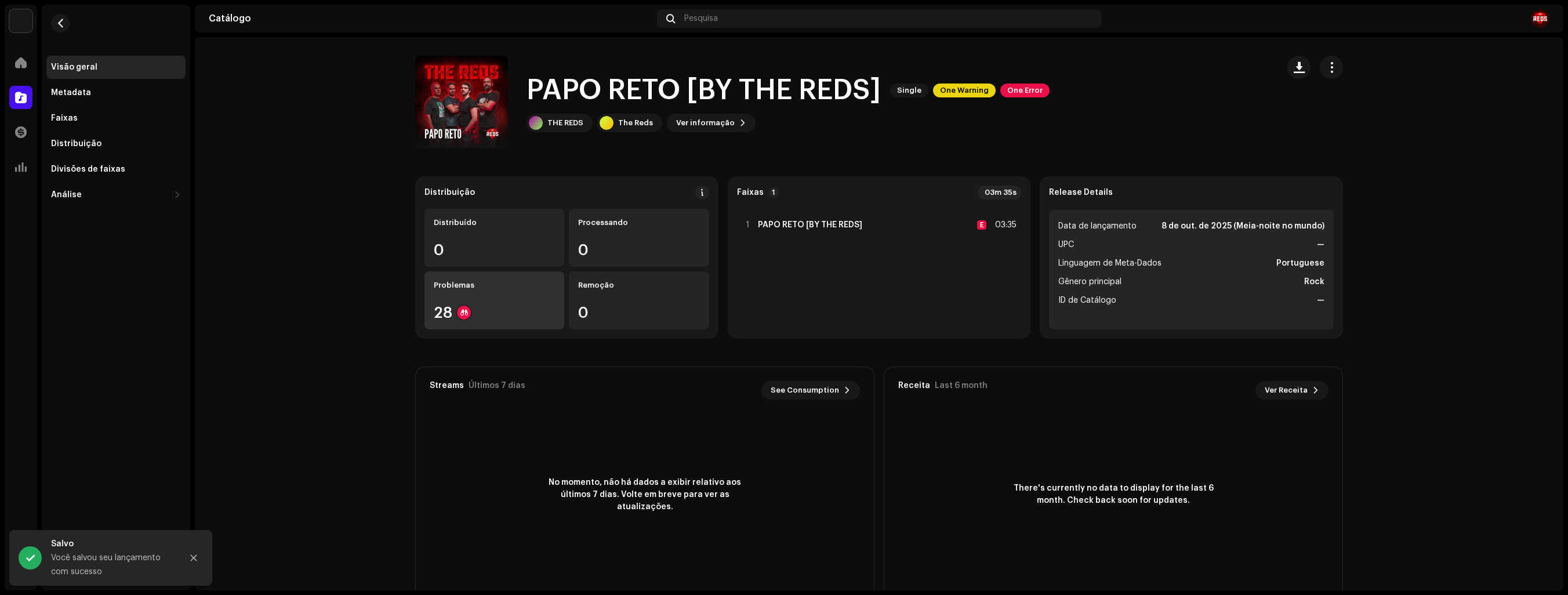
click at [479, 299] on div "Problemas 28" at bounding box center [494, 299] width 140 height 58
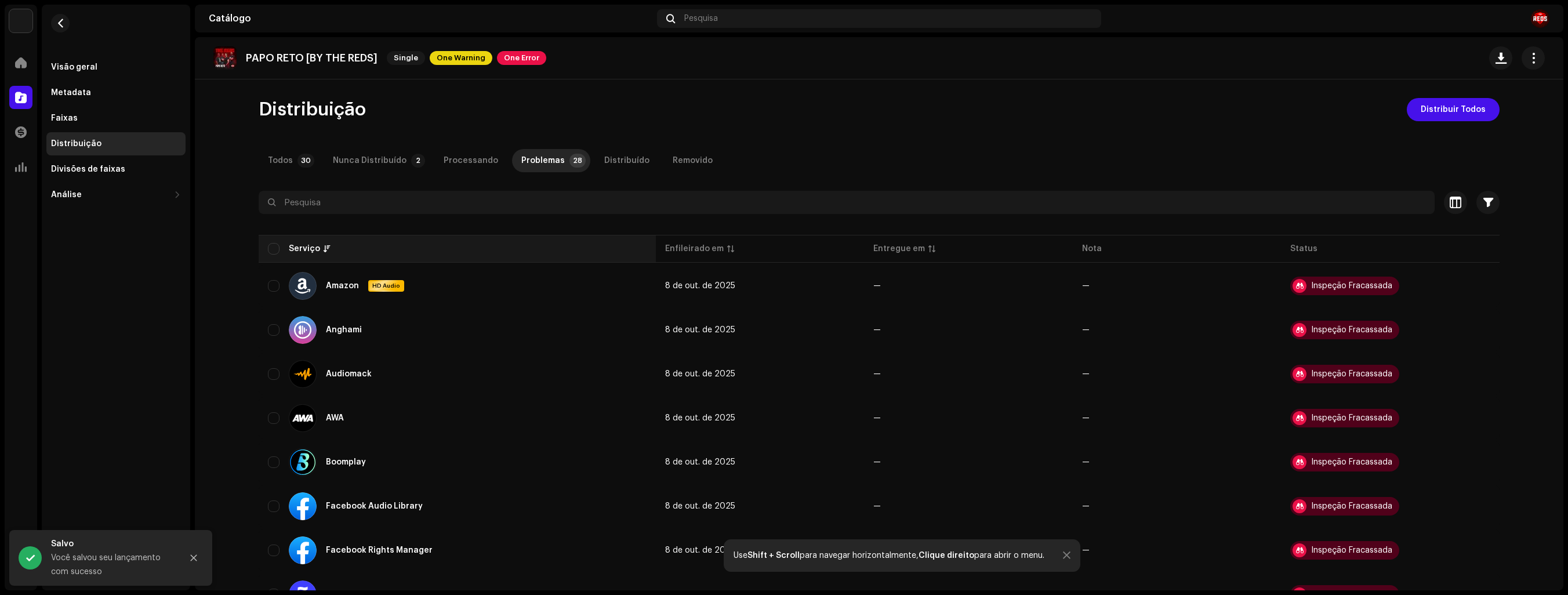
click at [276, 246] on div "Serviço" at bounding box center [457, 248] width 379 height 11
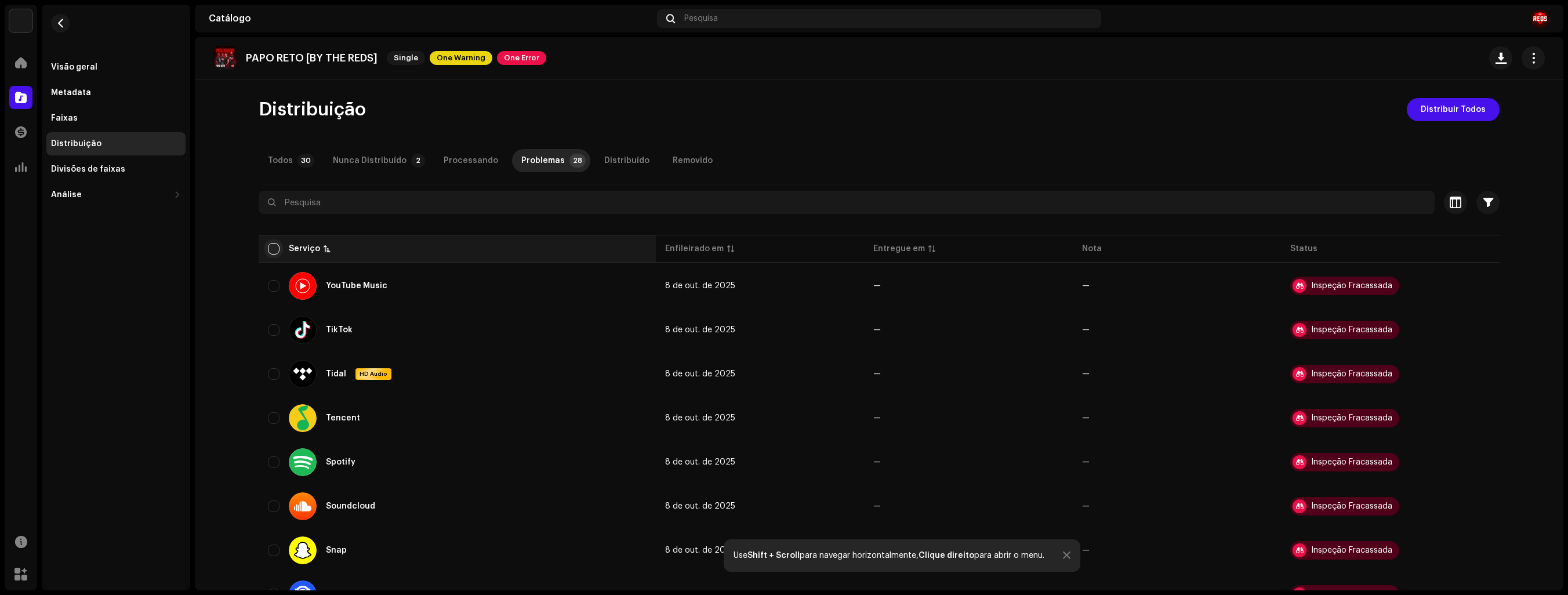
click at [275, 245] on input "checkbox" at bounding box center [274, 248] width 11 height 11
checkbox input "true"
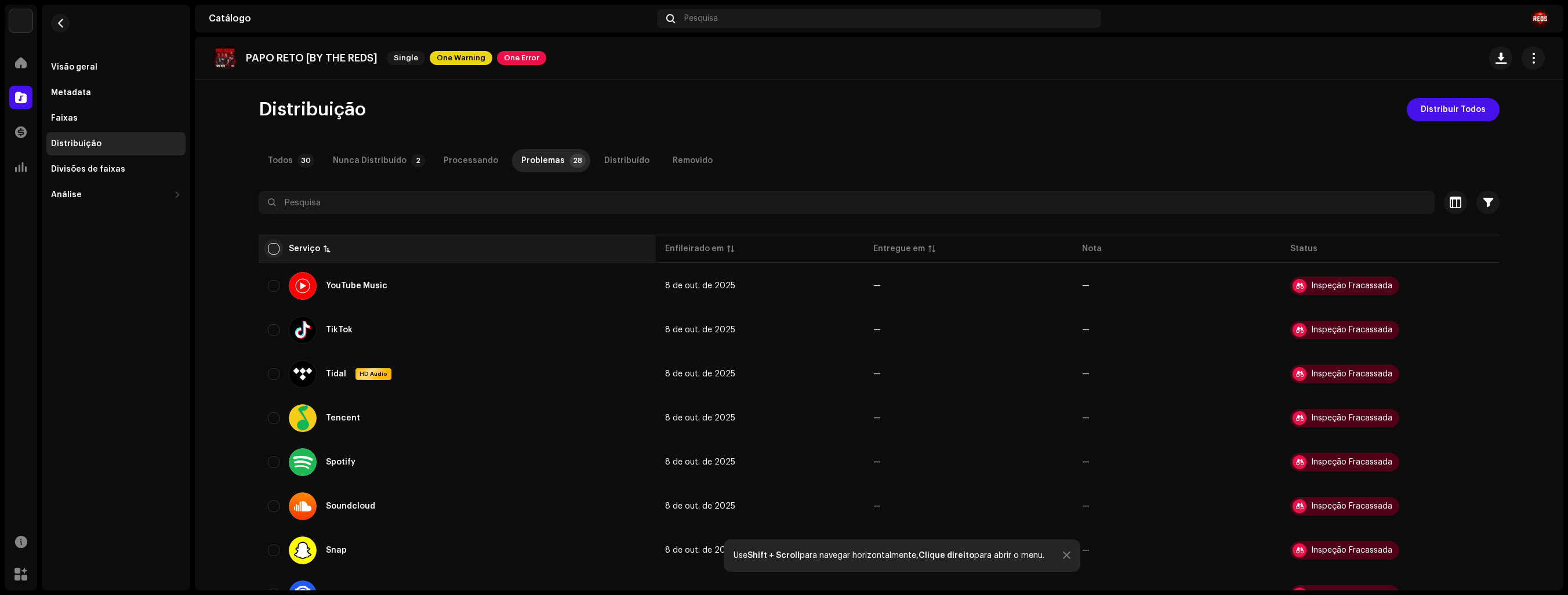
checkbox input "true"
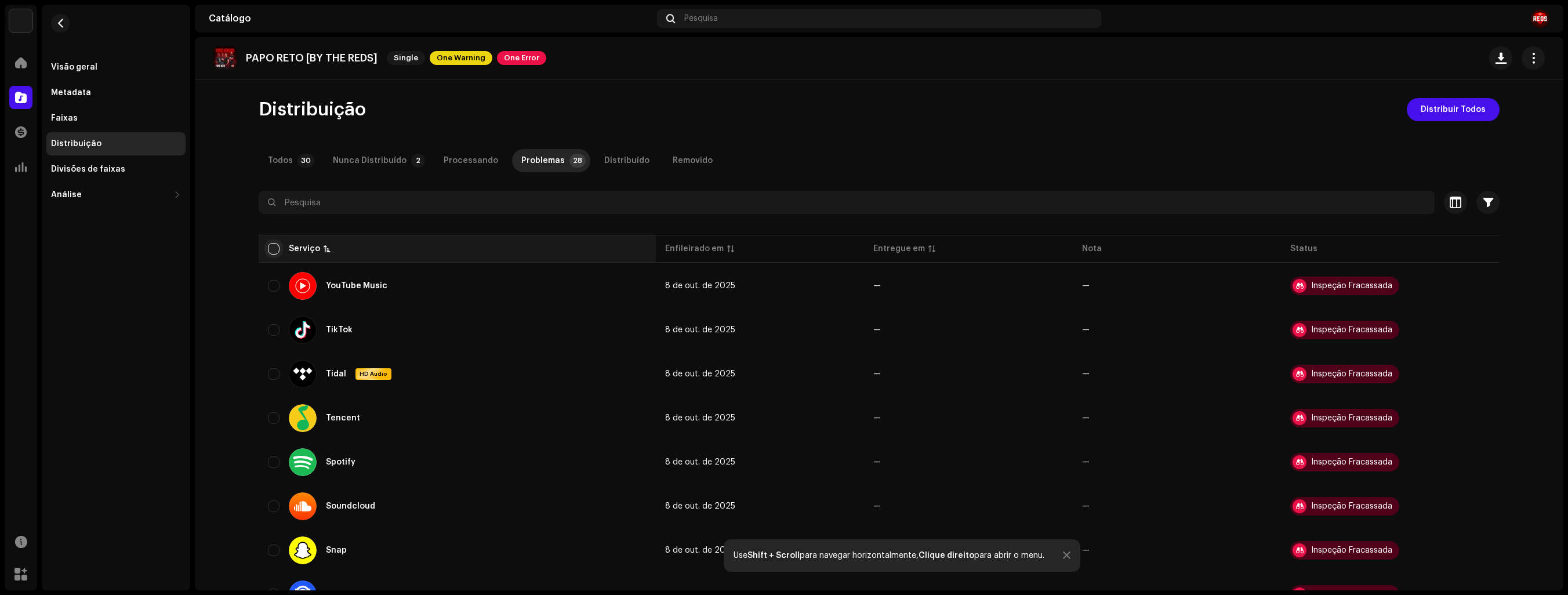
checkbox input "true"
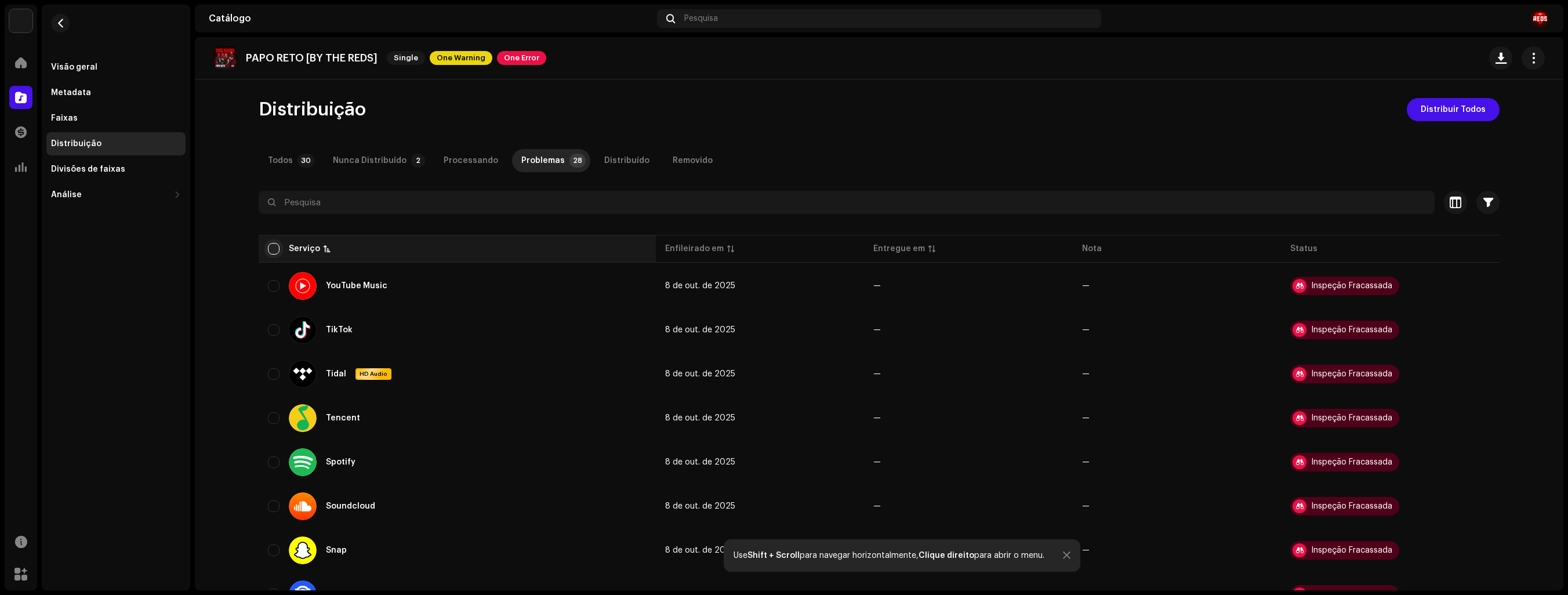
checkbox input "true"
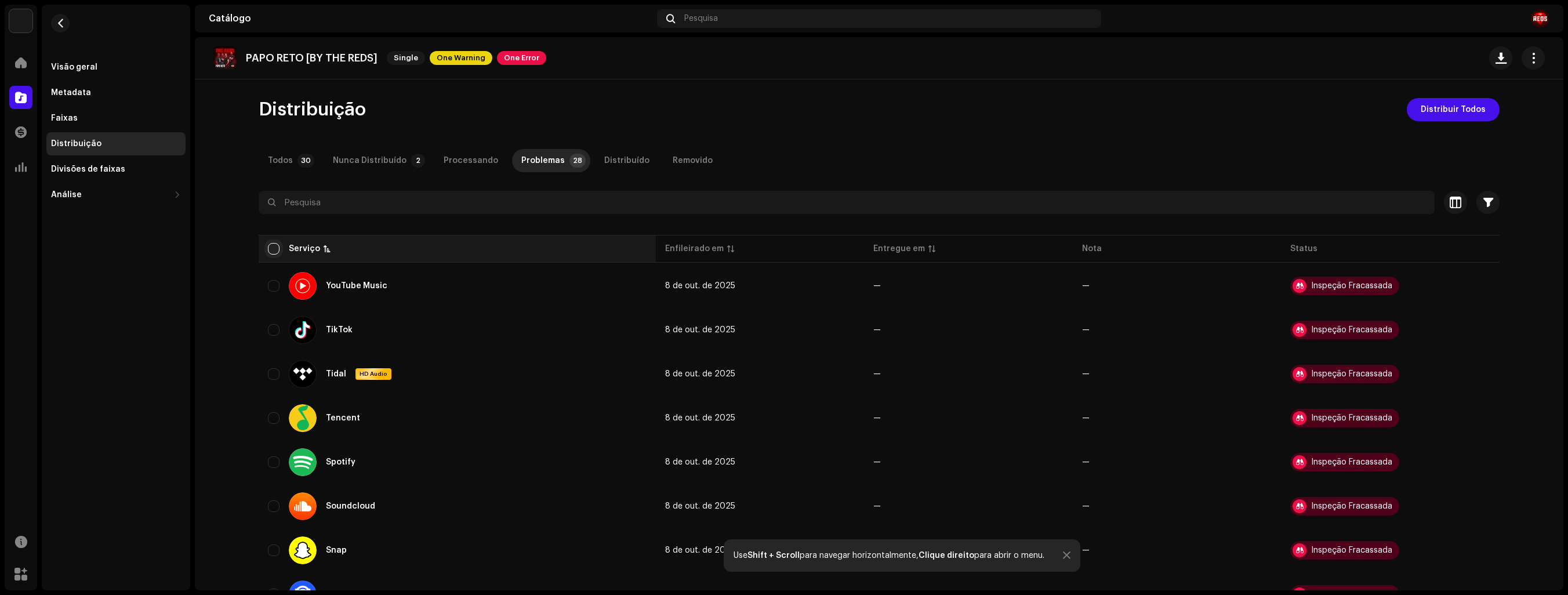
checkbox input "true"
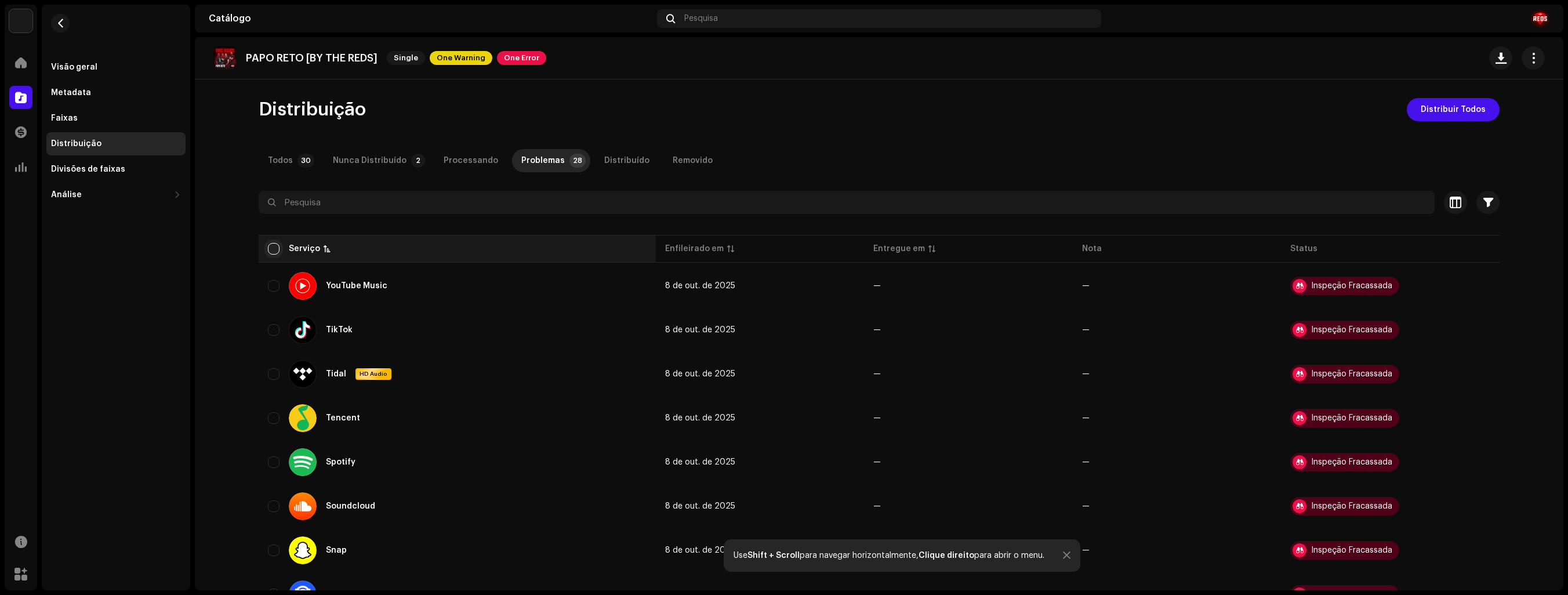
checkbox input "true"
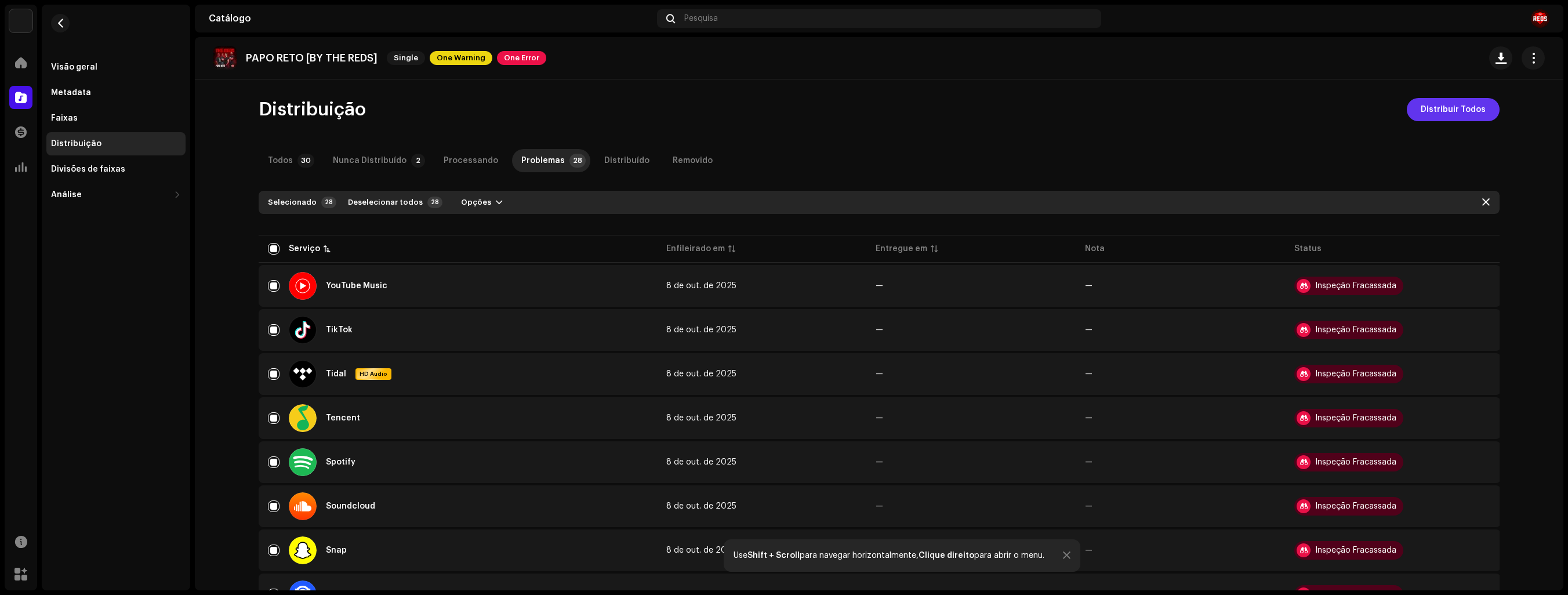
click at [1458, 104] on span "Distribuir Todos" at bounding box center [1453, 110] width 65 height 24
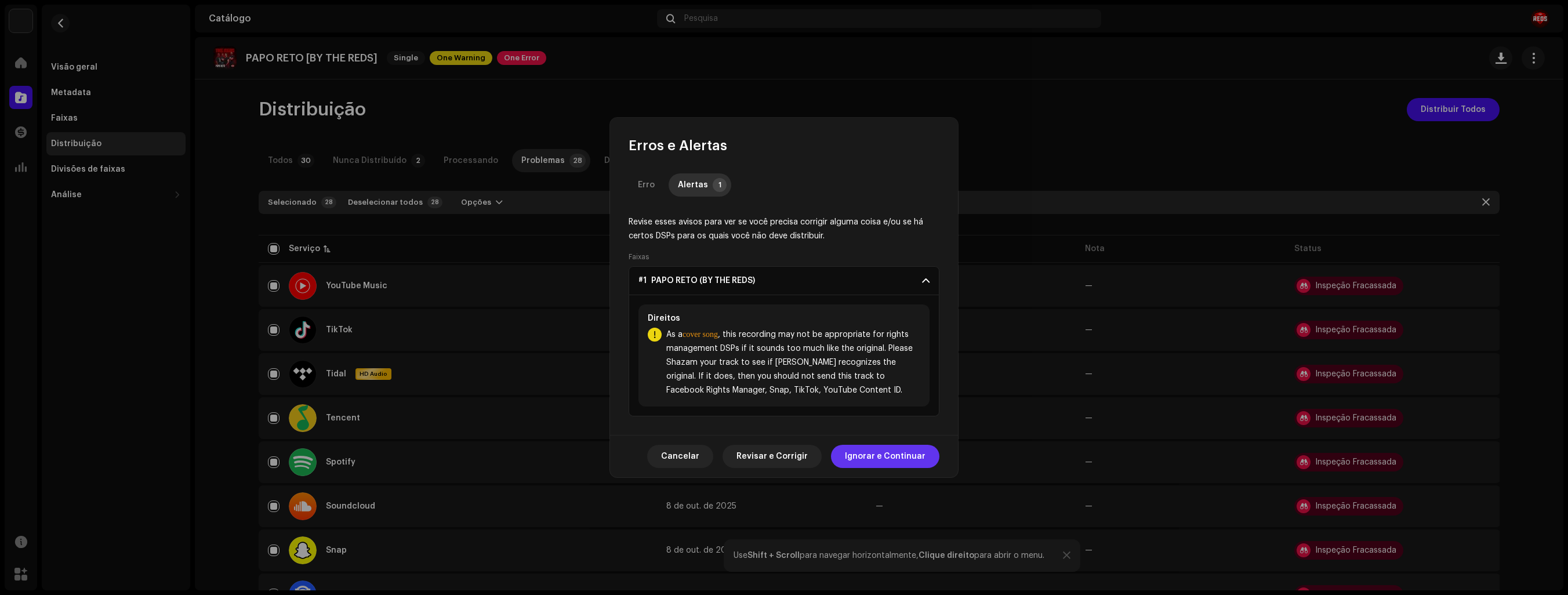
click at [882, 452] on span "Ignorar e Continuar" at bounding box center [885, 456] width 80 height 24
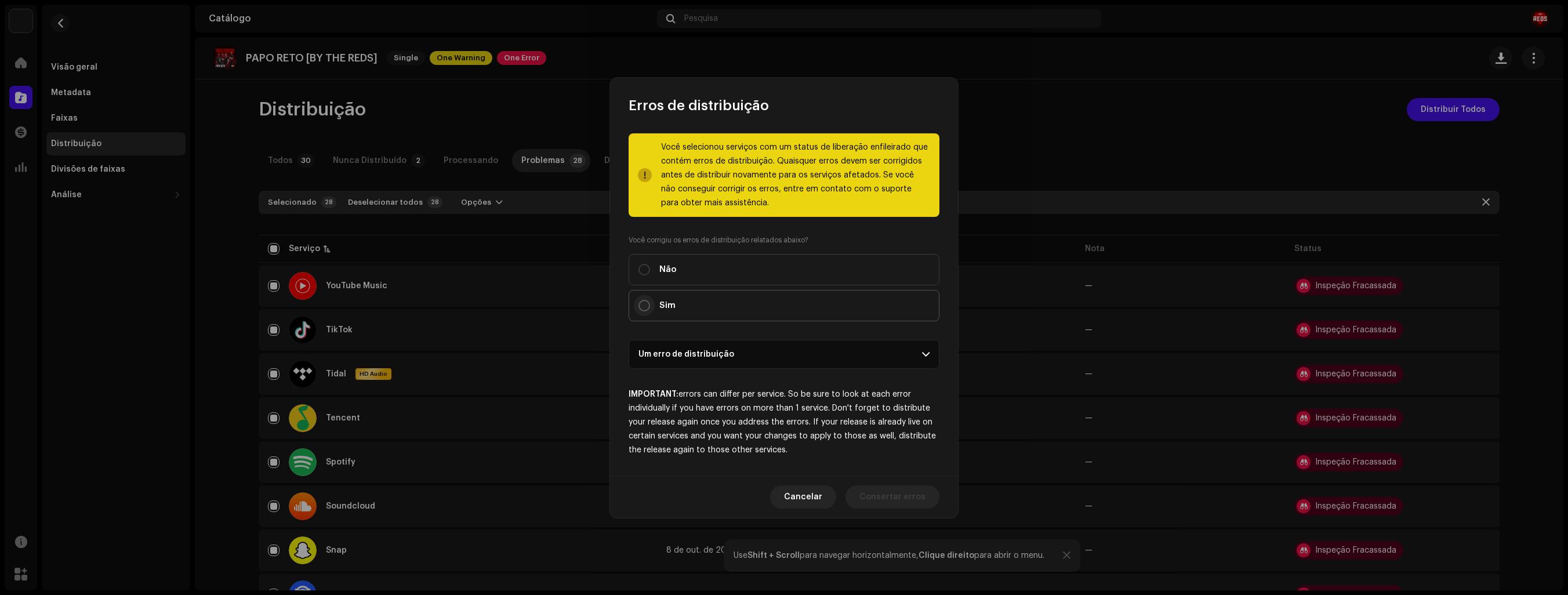
click at [646, 305] on input "Sim" at bounding box center [645, 305] width 11 height 11
radio input "true"
click at [907, 500] on span "Distribuir" at bounding box center [906, 497] width 39 height 24
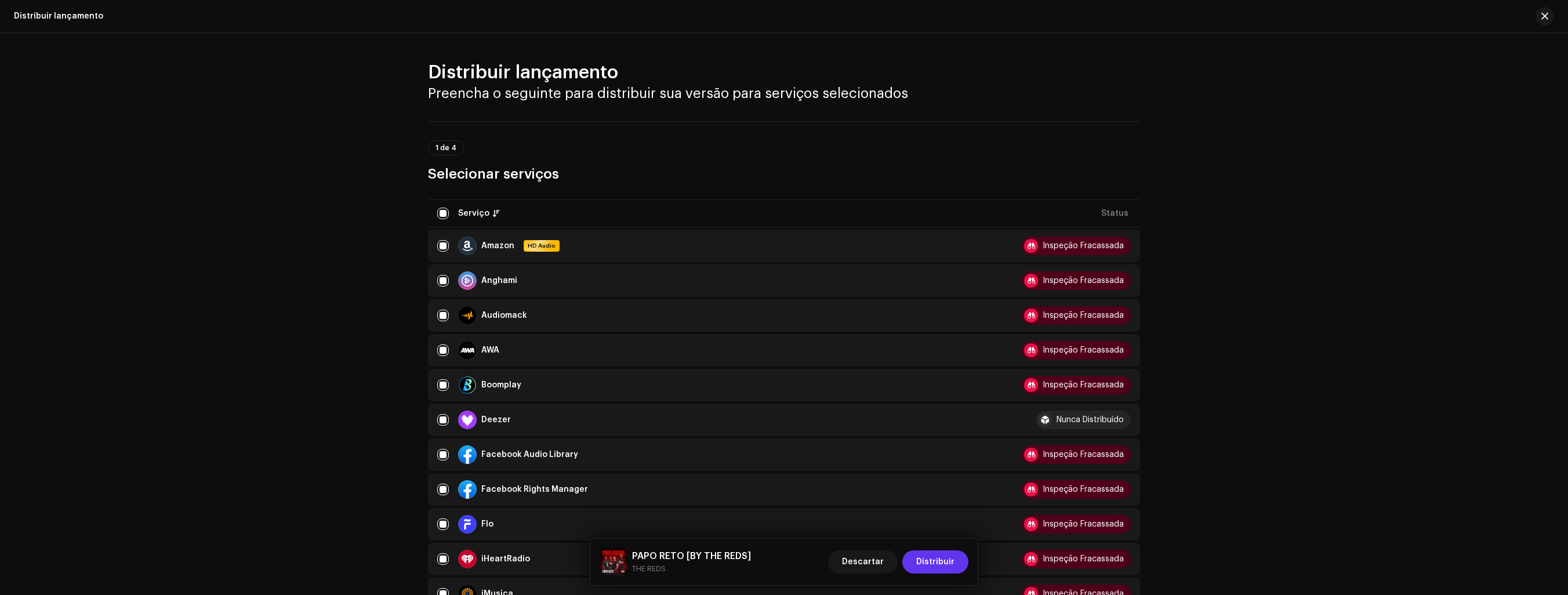
click at [929, 565] on span "Distribuir" at bounding box center [936, 561] width 39 height 24
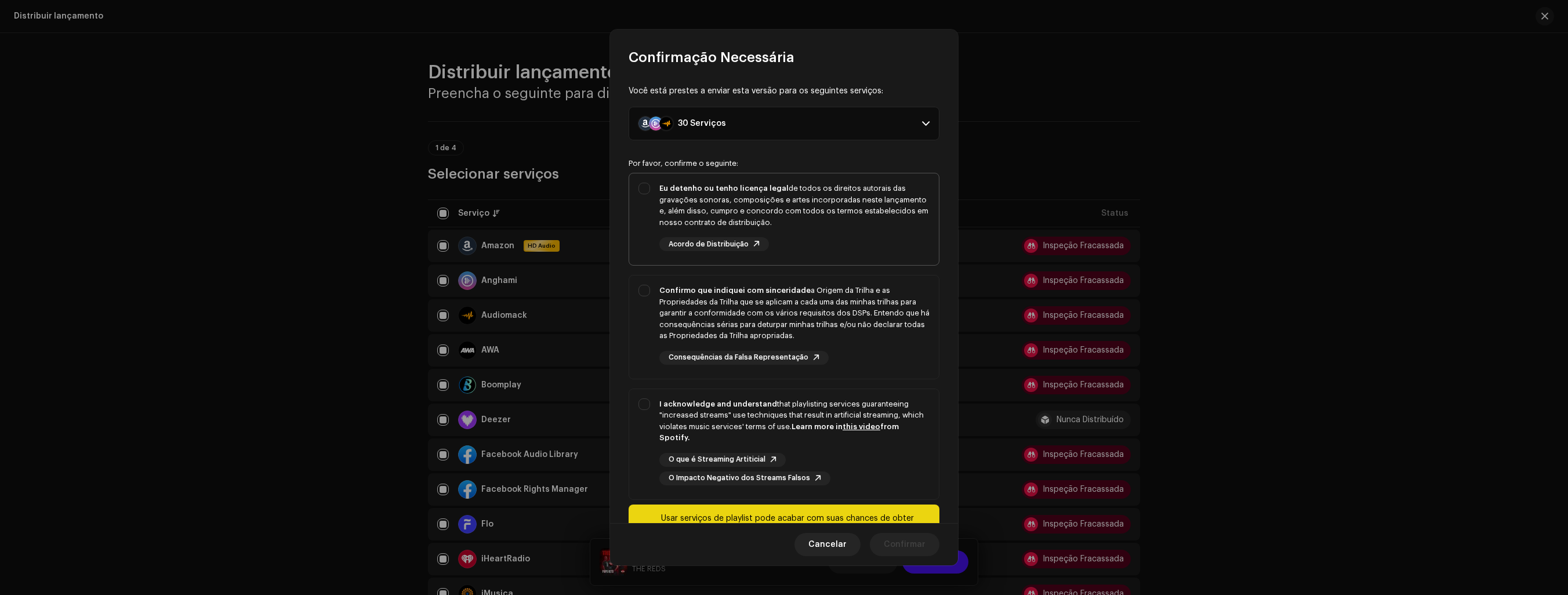
click at [644, 188] on div "Eu detenho ou tenho licença legal de todos os direitos autorais das gravações s…" at bounding box center [784, 216] width 310 height 87
checkbox input "true"
click at [643, 290] on div "Confirmo que indiquei com sinceridade a Origem da Trilha e as Propriedades da T…" at bounding box center [784, 324] width 310 height 98
checkbox input "true"
click at [647, 407] on div "I acknowledge and understand that playlisting services guaranteeing "increased …" at bounding box center [784, 442] width 310 height 106
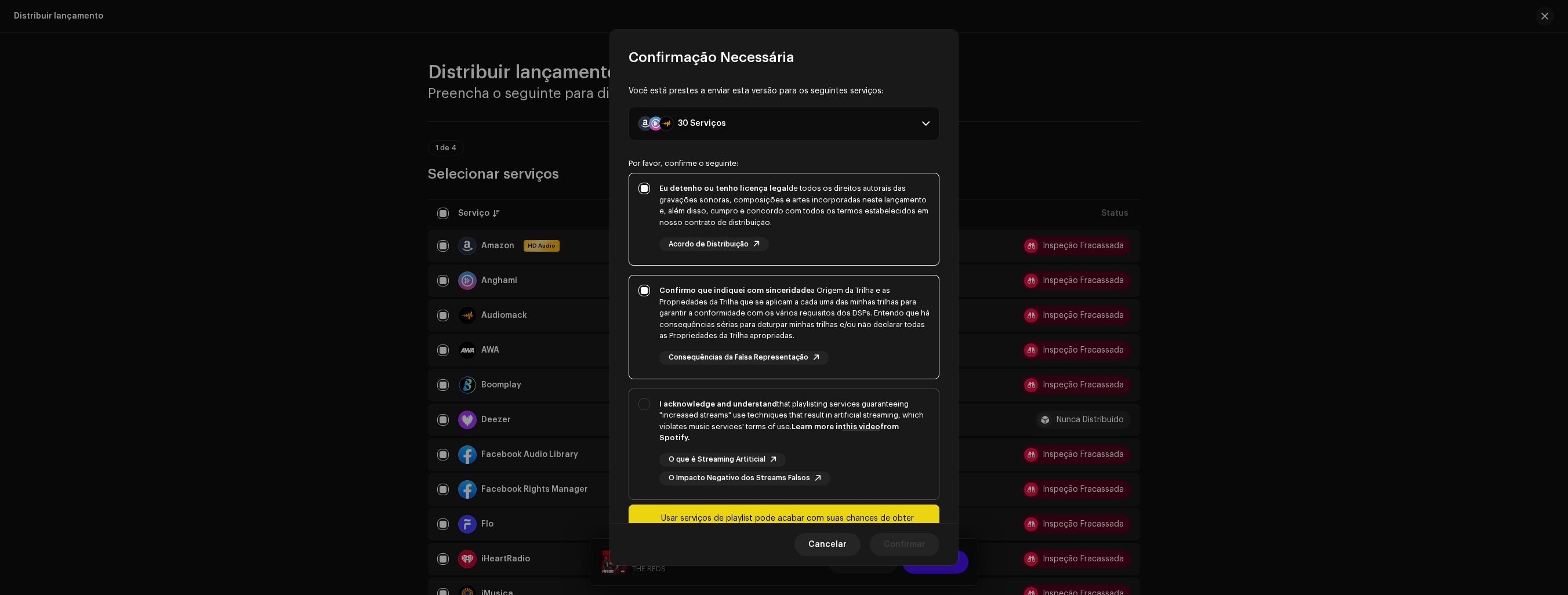
checkbox input "true"
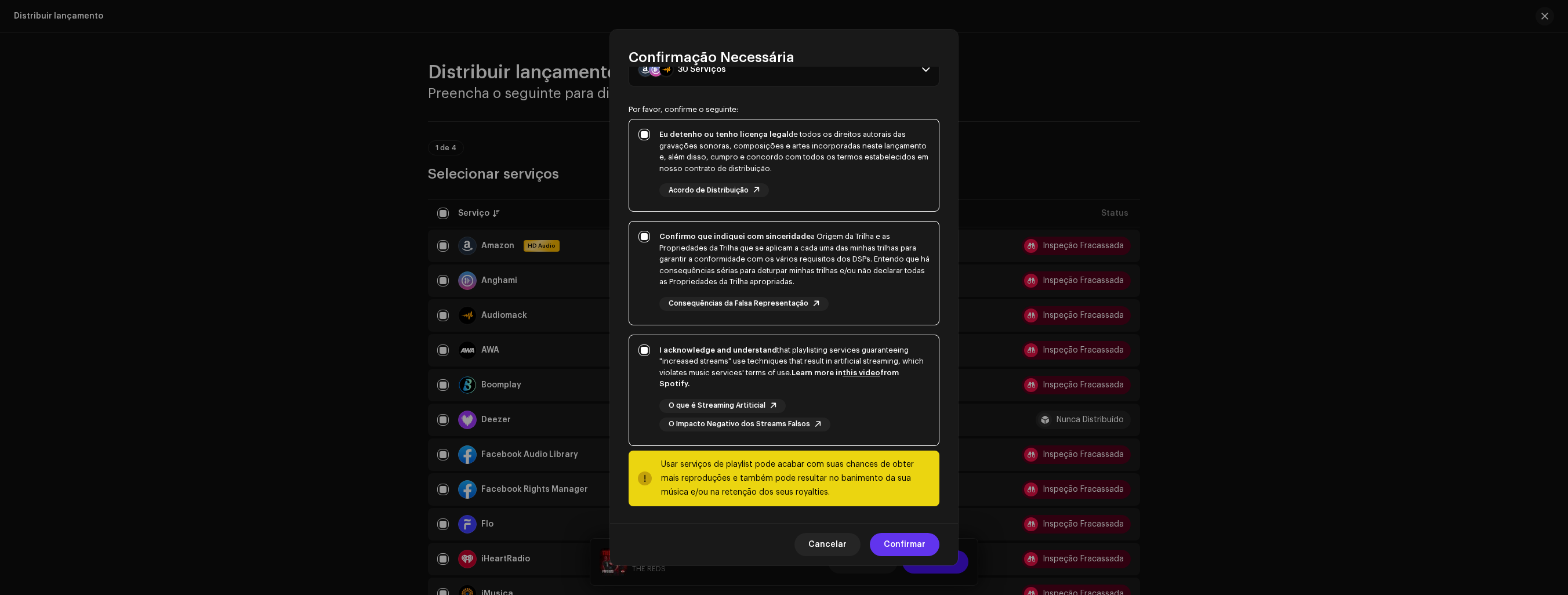
click at [891, 545] on span "Confirmar" at bounding box center [905, 544] width 42 height 24
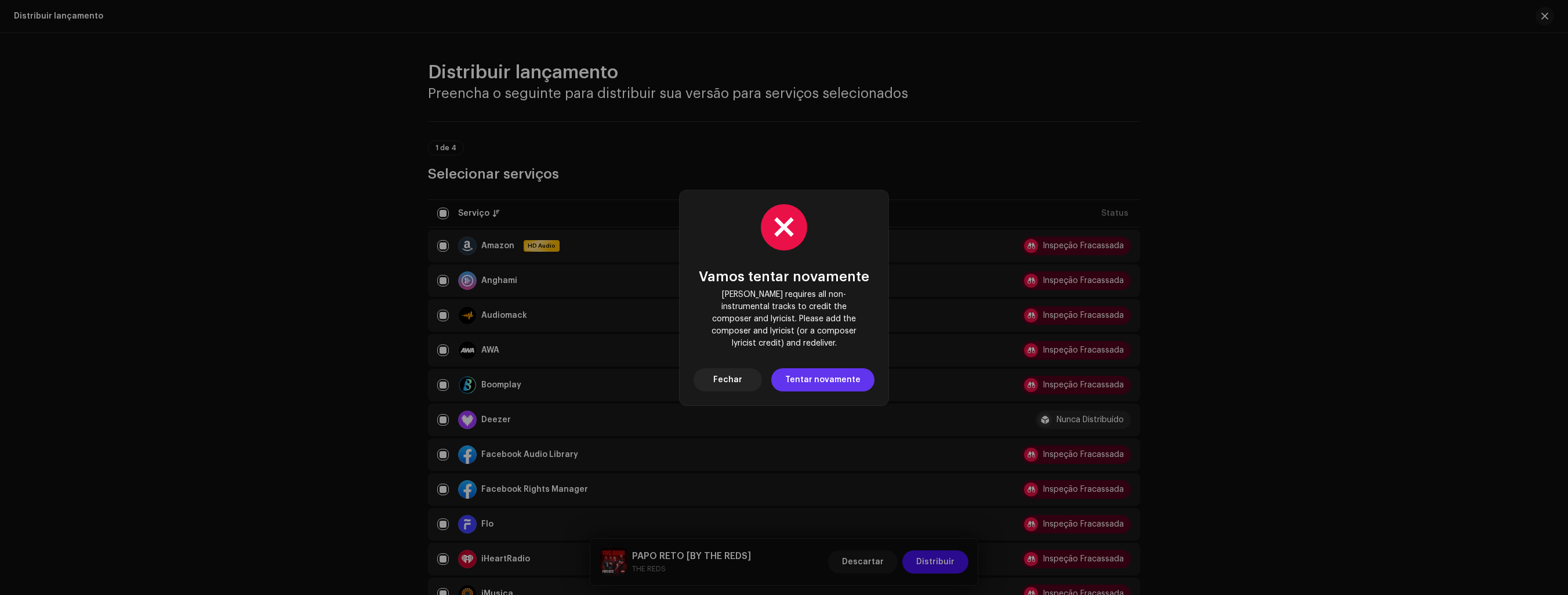
click at [811, 374] on span "Tentar novamente" at bounding box center [823, 380] width 76 height 24
click at [751, 371] on button "Fechar" at bounding box center [728, 380] width 68 height 24
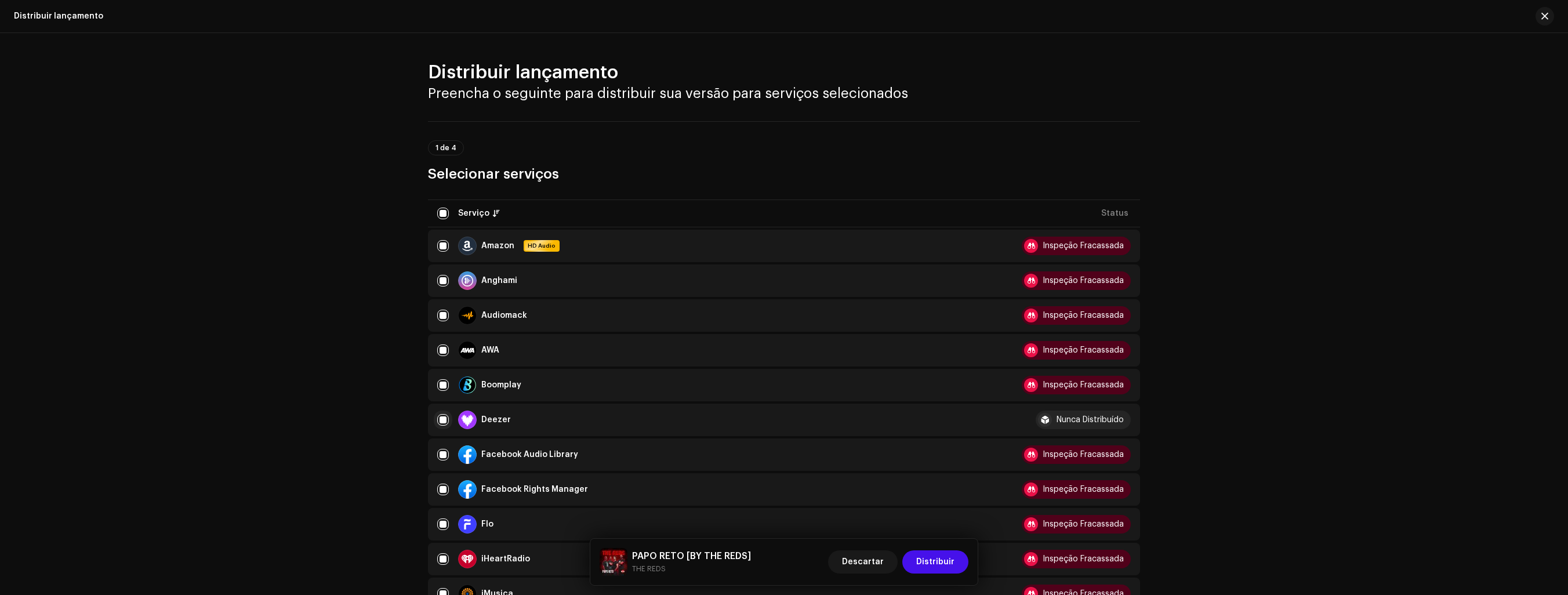
click at [439, 419] on input "checkbox" at bounding box center [443, 419] width 11 height 11
checkbox input "false"
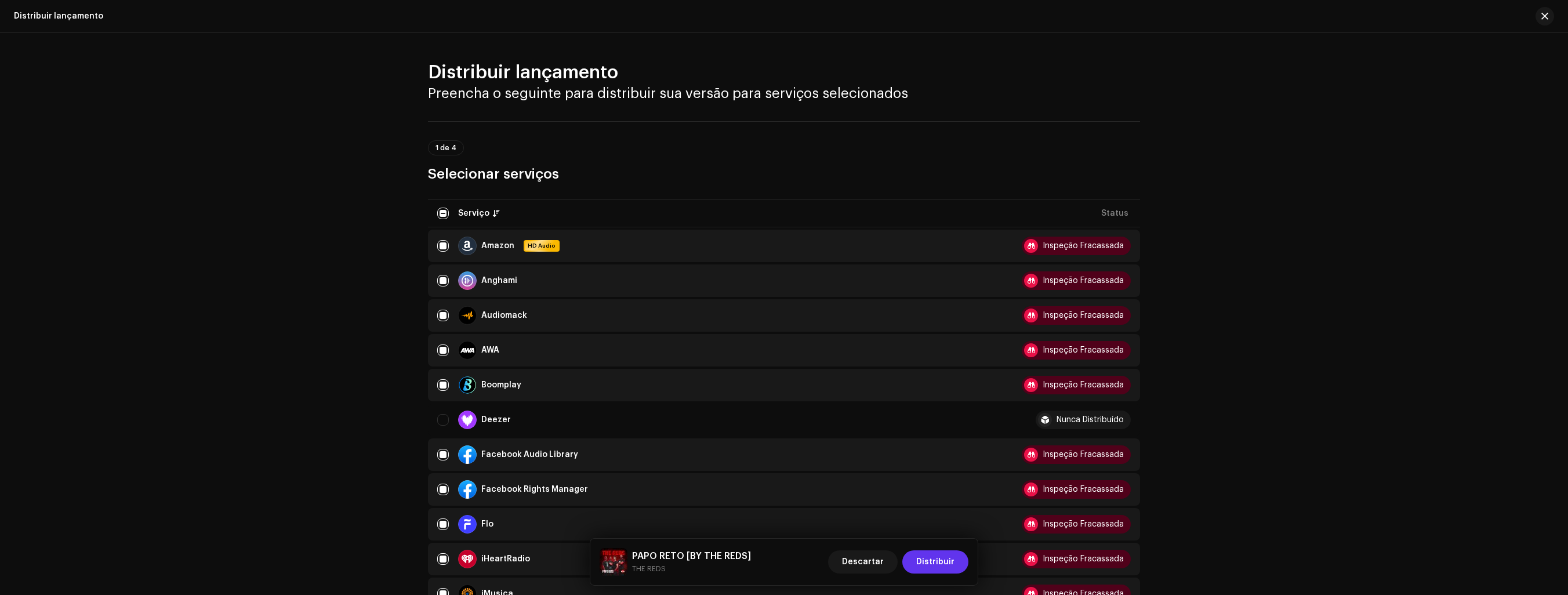
click at [937, 569] on span "Distribuir" at bounding box center [936, 561] width 39 height 24
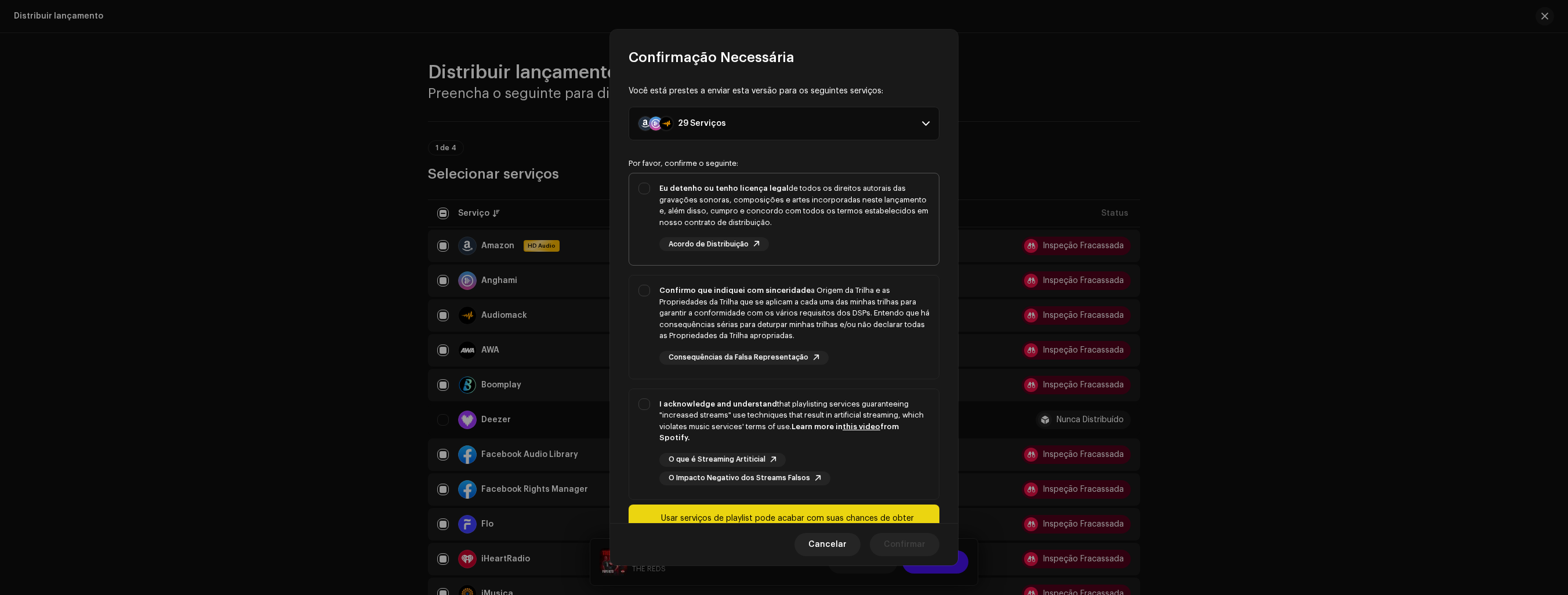
click at [649, 186] on div "Eu detenho ou tenho licença legal de todos os direitos autorais das gravações s…" at bounding box center [784, 216] width 310 height 87
checkbox input "true"
click at [645, 291] on div "Confirmo que indiquei com sinceridade a Origem da Trilha e as Propriedades da T…" at bounding box center [784, 324] width 310 height 98
checkbox input "true"
click at [646, 400] on div "I acknowledge and understand that playlisting services guaranteeing "increased …" at bounding box center [784, 442] width 310 height 106
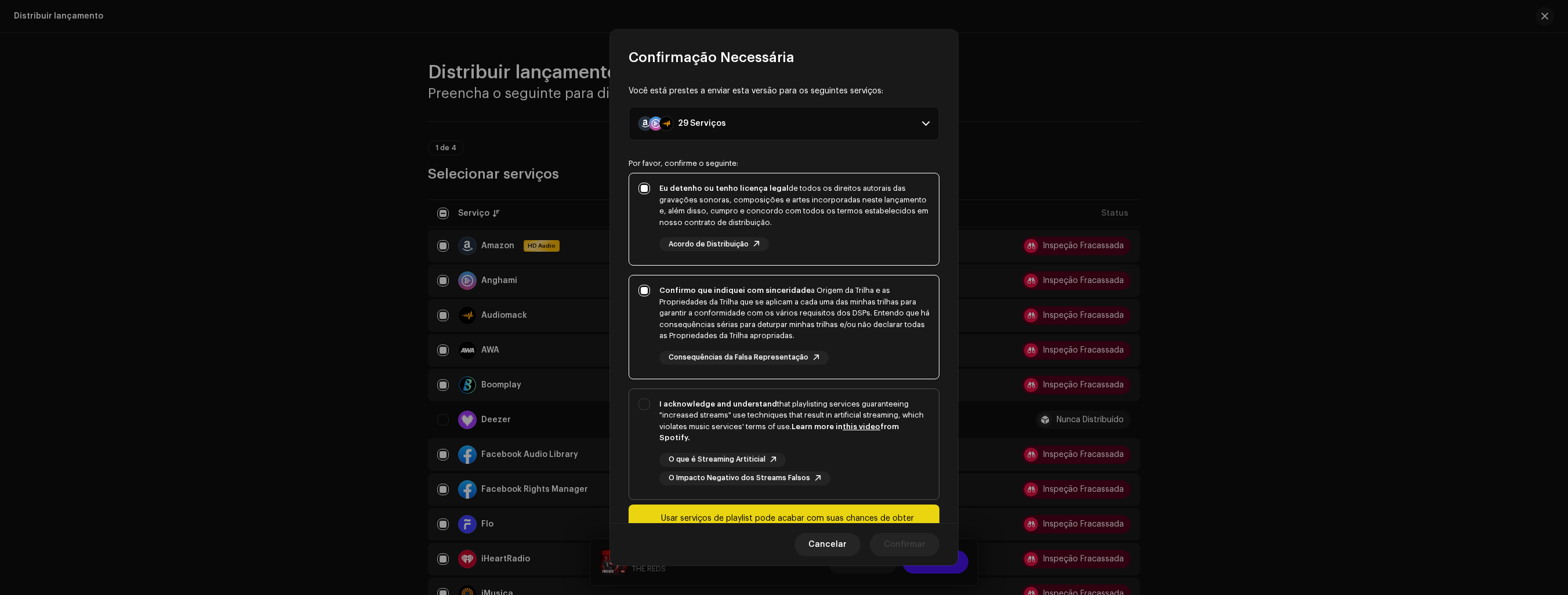
checkbox input "true"
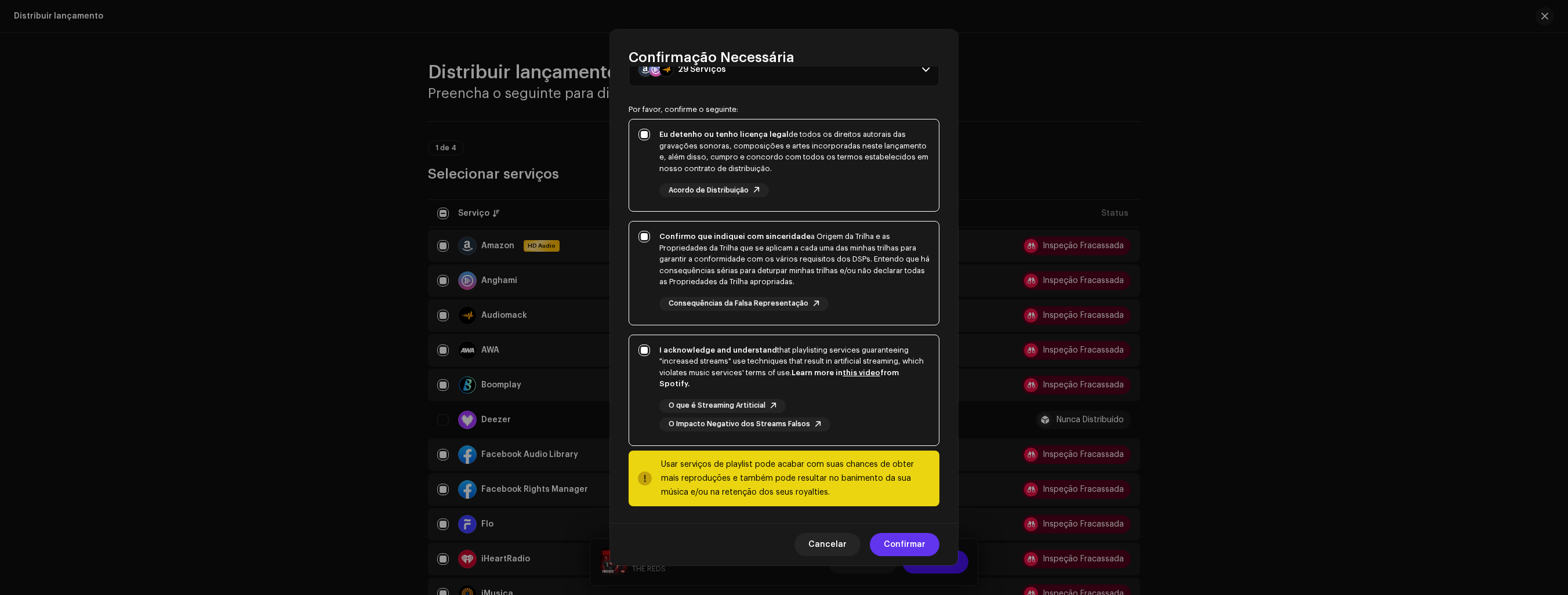
click at [900, 544] on span "Confirmar" at bounding box center [905, 544] width 42 height 24
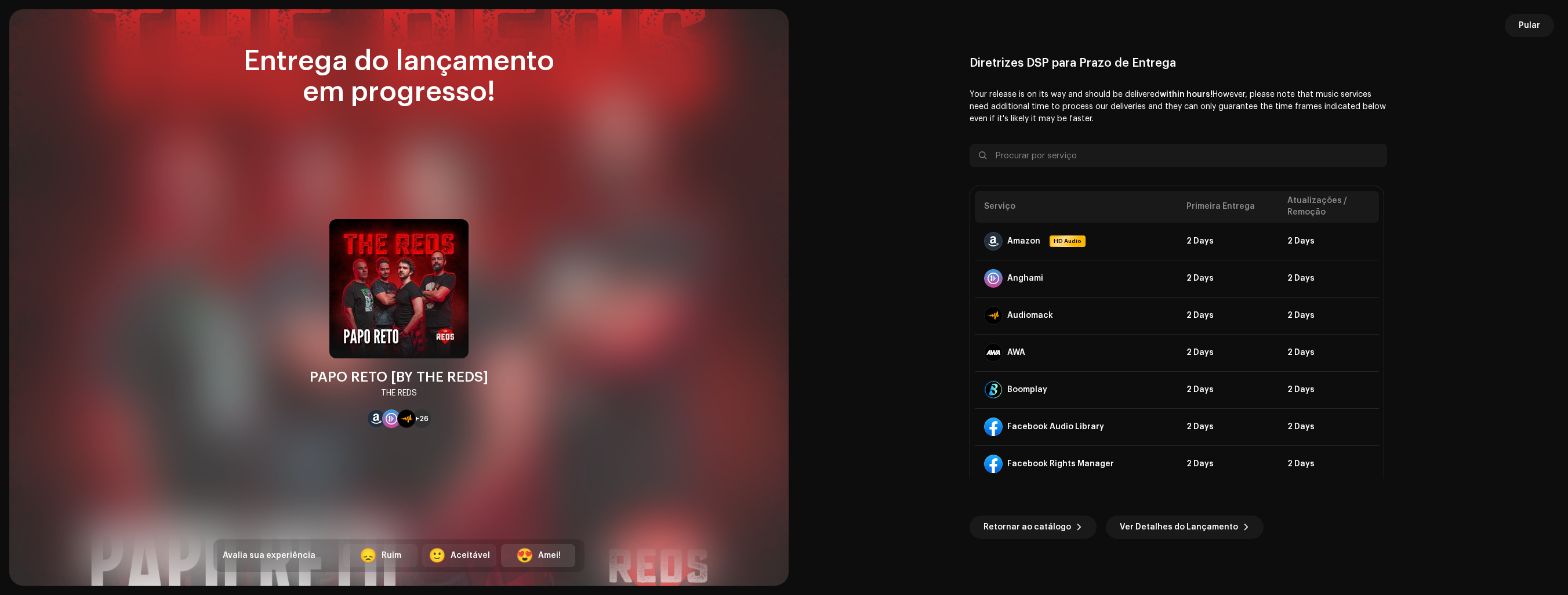
click at [554, 554] on div "Amei!" at bounding box center [549, 555] width 23 height 12
click at [1124, 527] on span "Ver Detalhes do Lançamento" at bounding box center [1179, 527] width 118 height 24
